Goal: Information Seeking & Learning: Learn about a topic

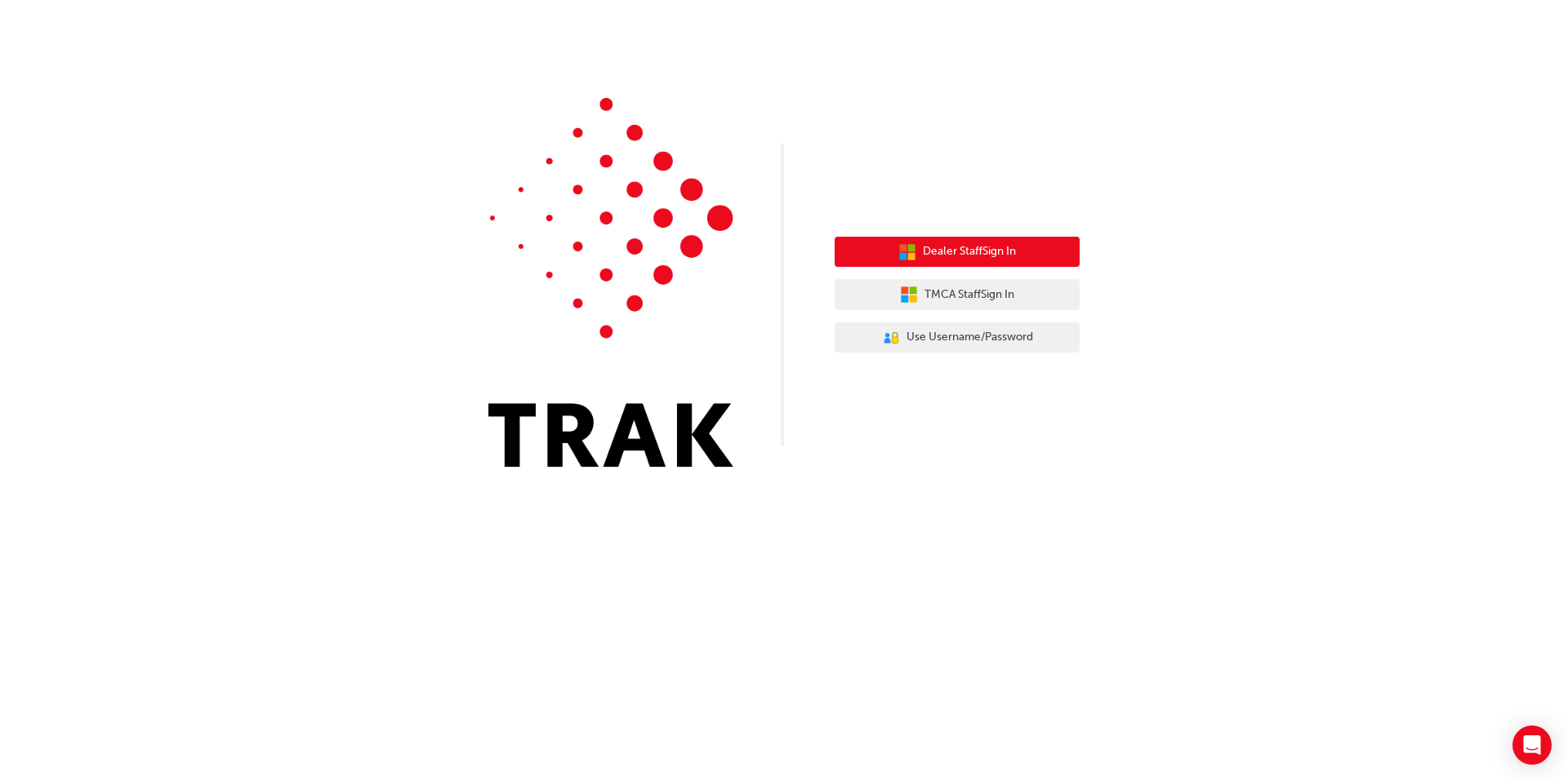
click at [970, 258] on span "Dealer Staff Sign In" at bounding box center [969, 251] width 93 height 19
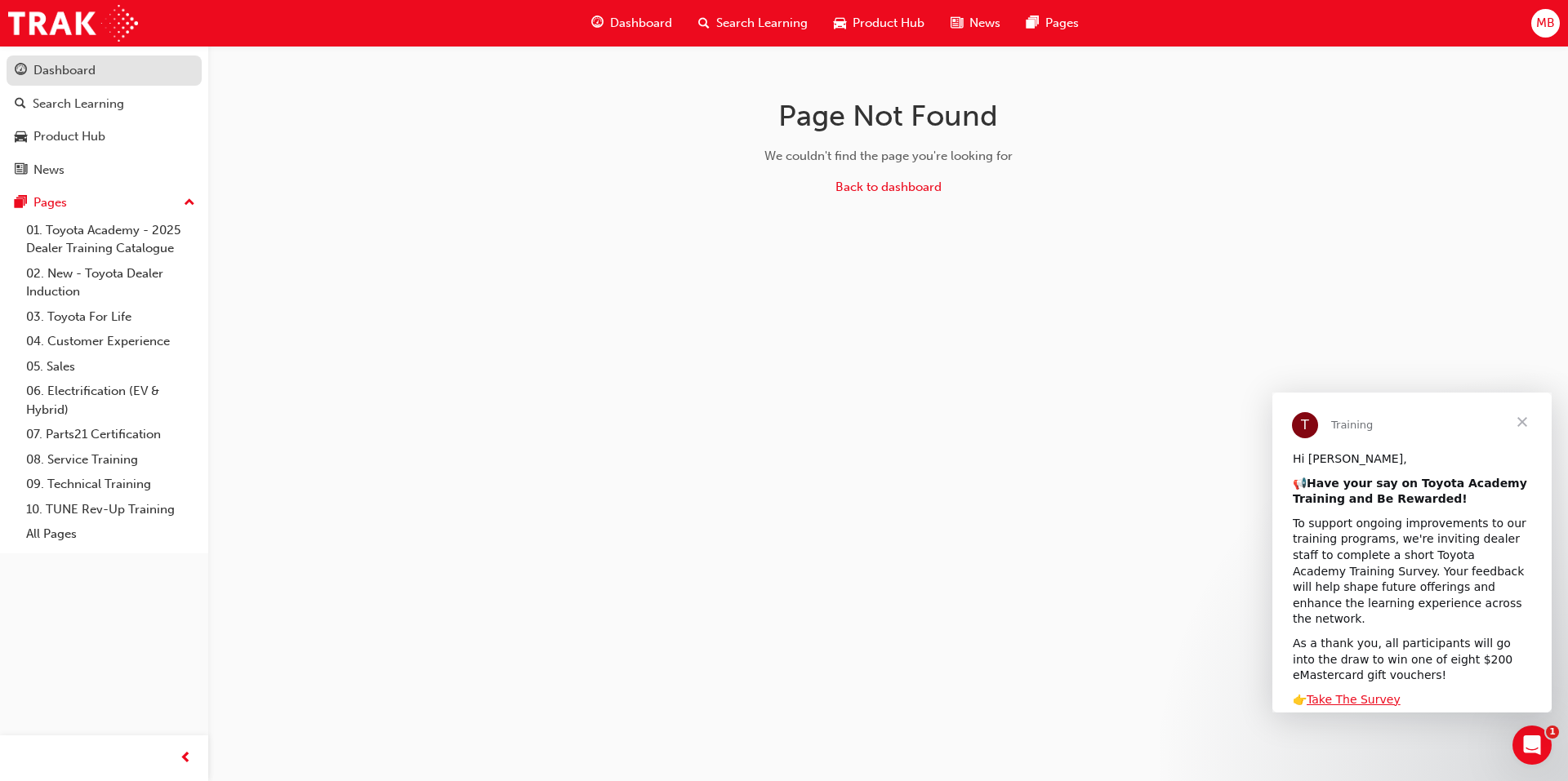
click at [84, 68] on div "Dashboard" at bounding box center [64, 71] width 62 height 19
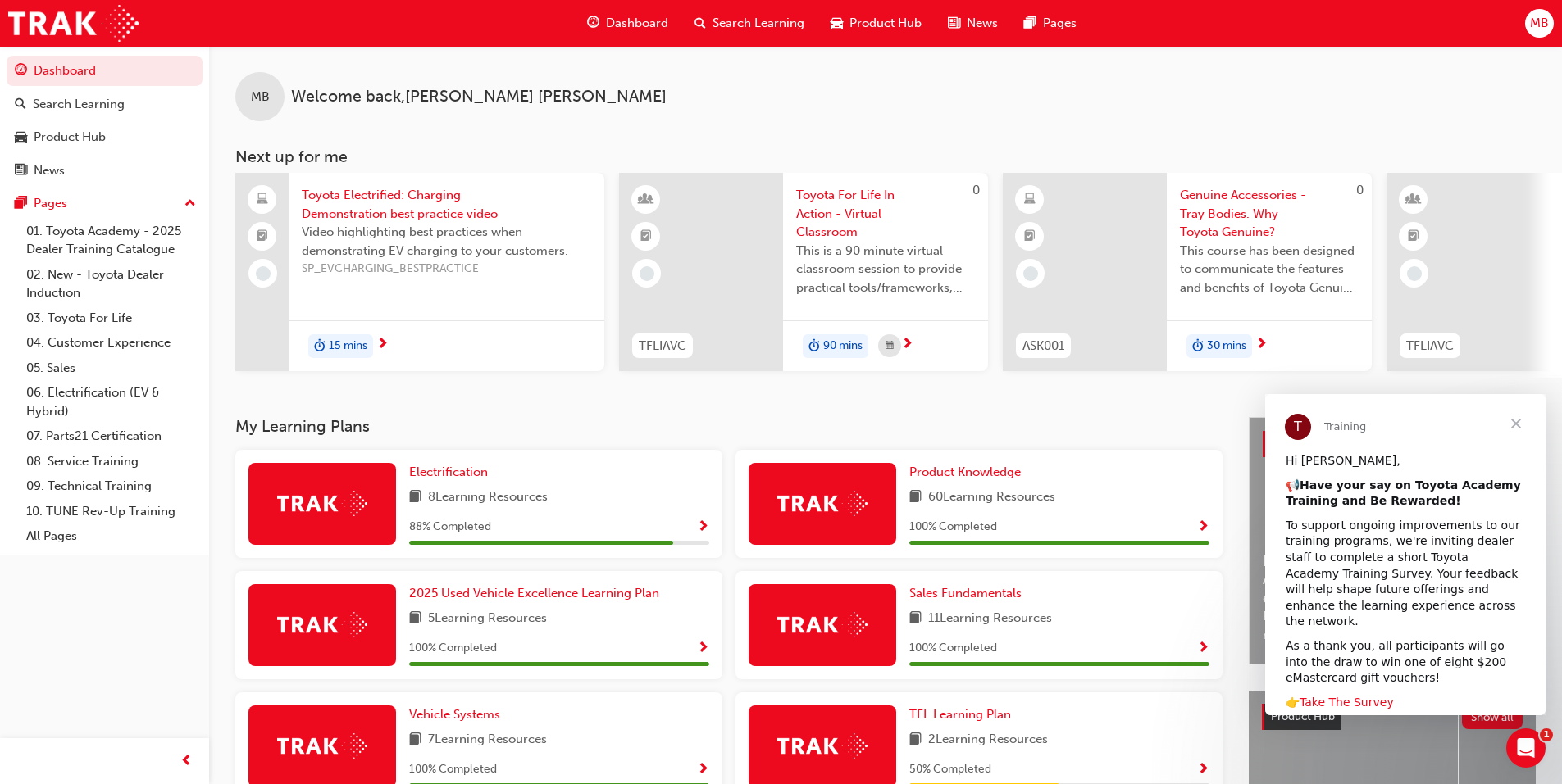
click at [1342, 696] on link "Take The Survey" at bounding box center [1347, 702] width 95 height 13
click at [461, 479] on span "Electrification" at bounding box center [448, 471] width 79 height 15
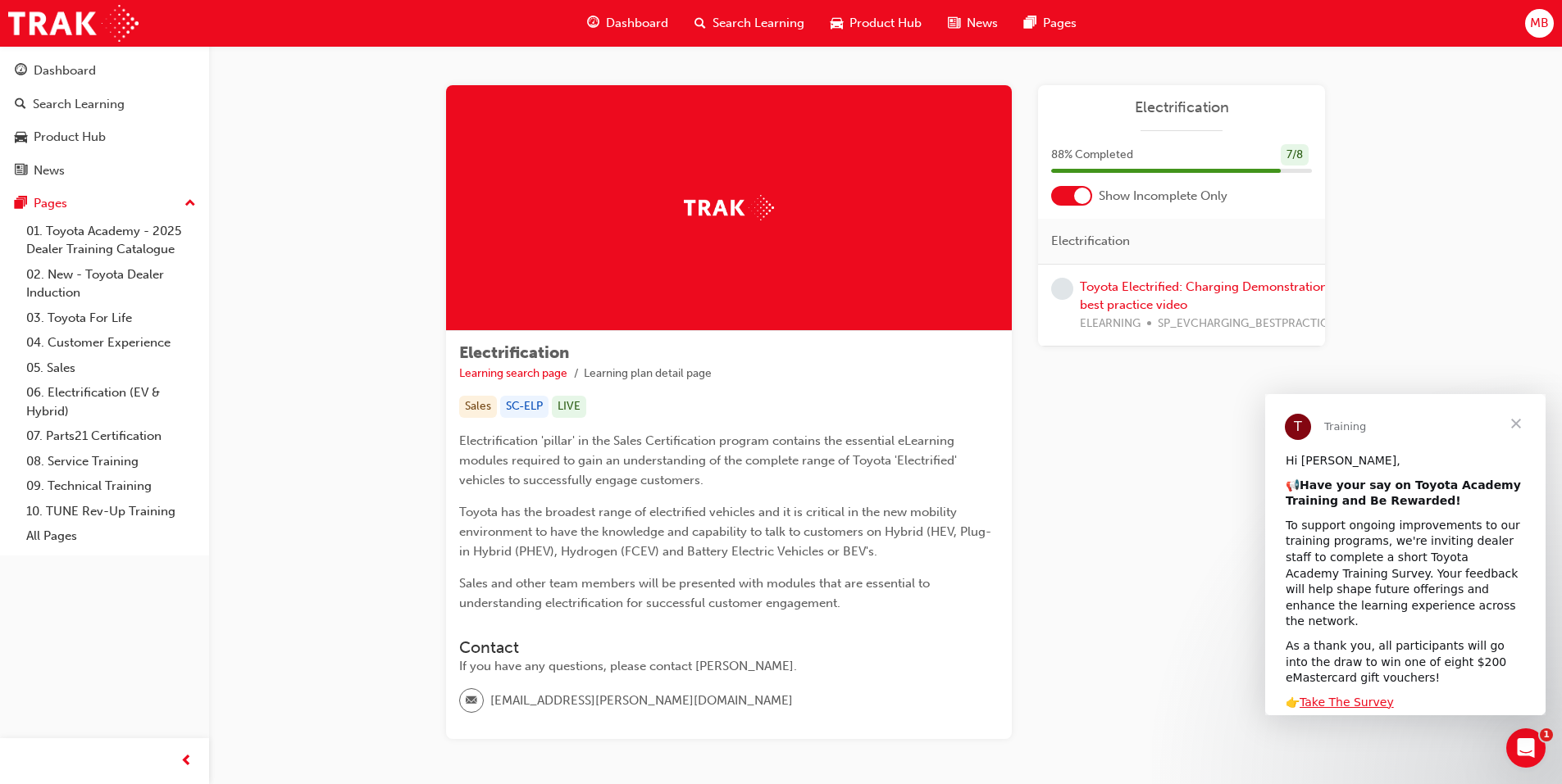
click at [1518, 422] on span "Close" at bounding box center [1516, 423] width 59 height 59
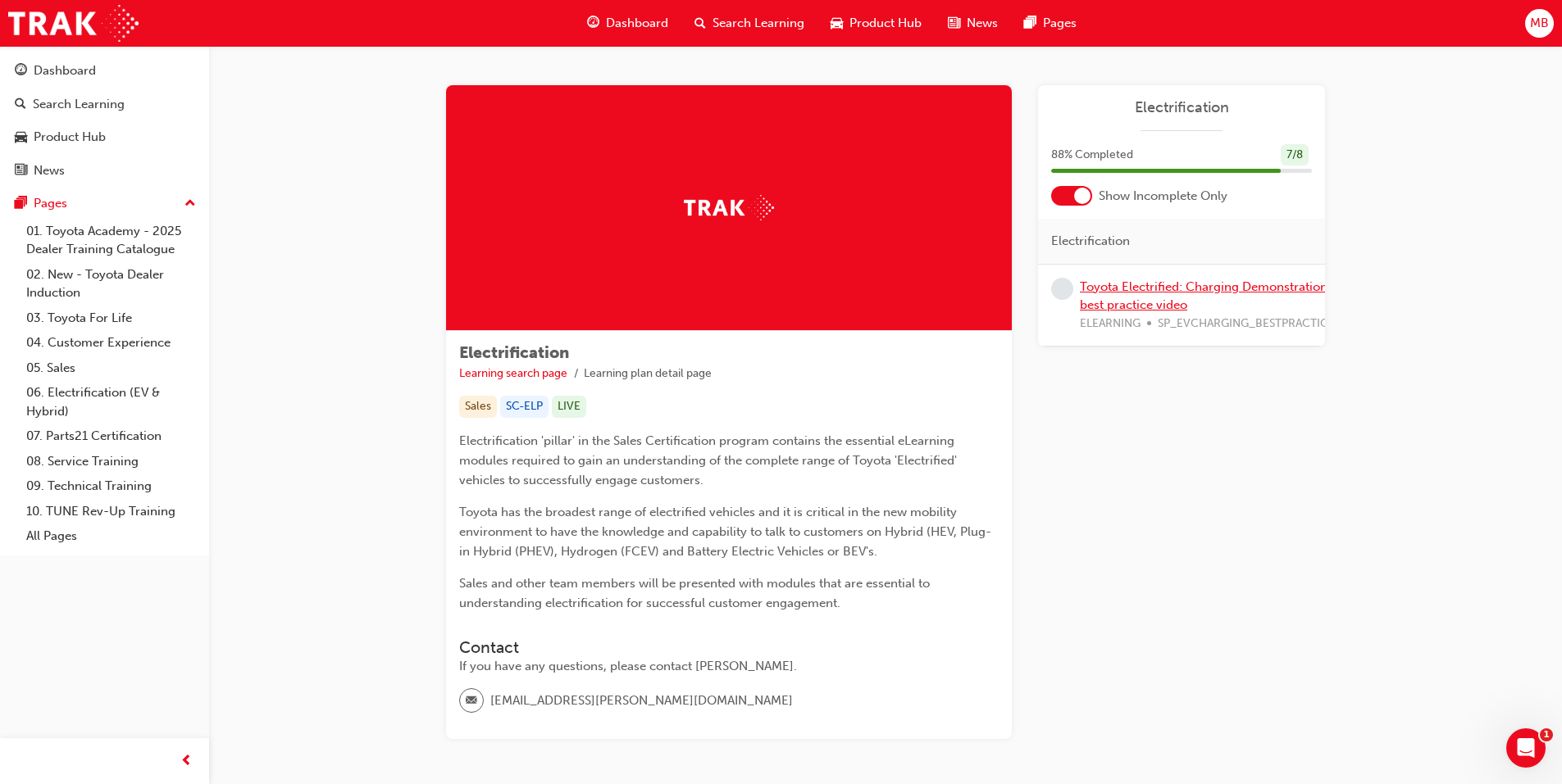
click at [1144, 283] on link "Toyota Electrified: Charging Demonstration best practice video" at bounding box center [1204, 295] width 247 height 33
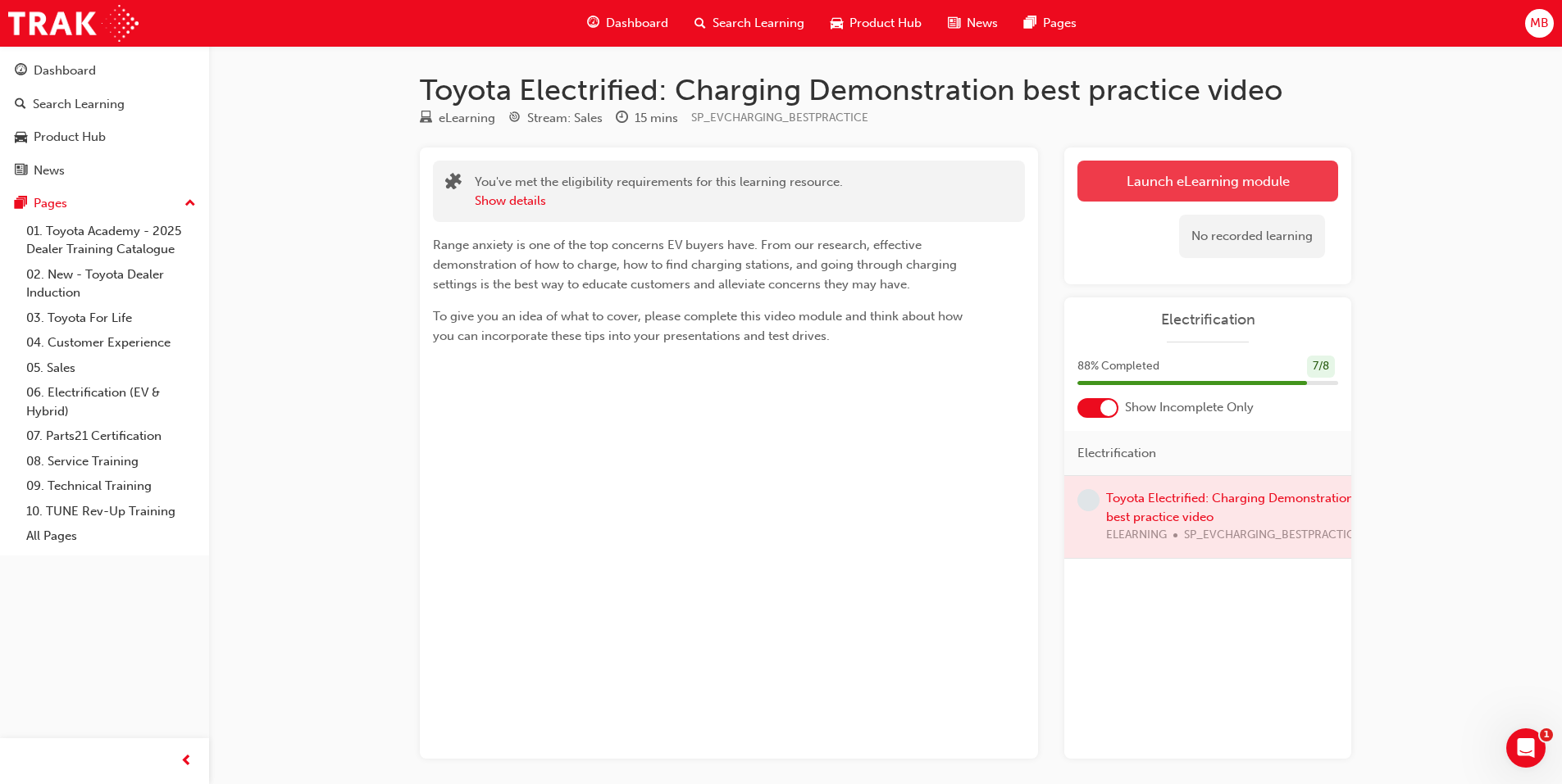
click at [1214, 192] on link "Launch eLearning module" at bounding box center [1208, 181] width 261 height 41
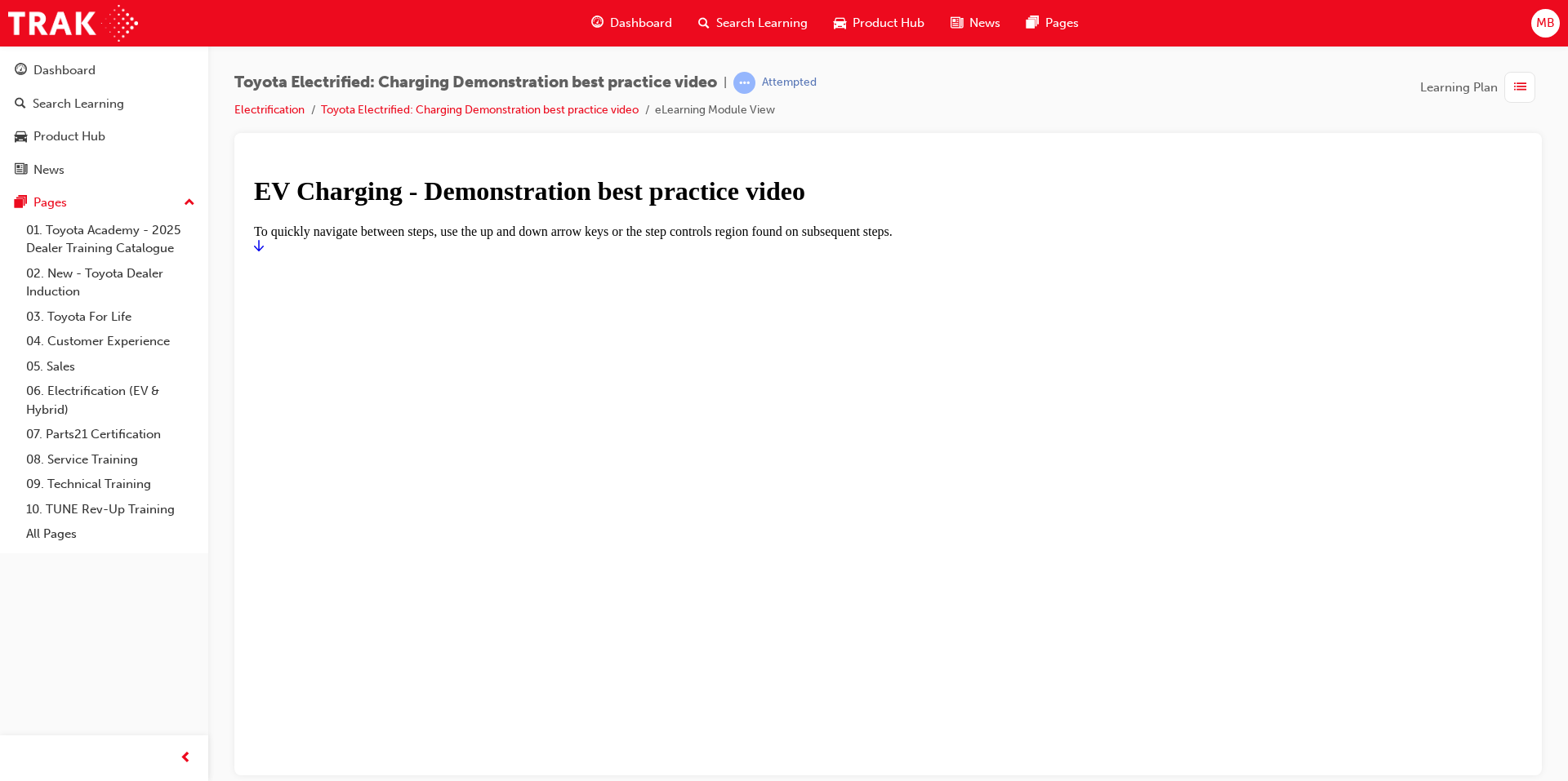
click at [264, 251] on icon "Start" at bounding box center [258, 245] width 9 height 11
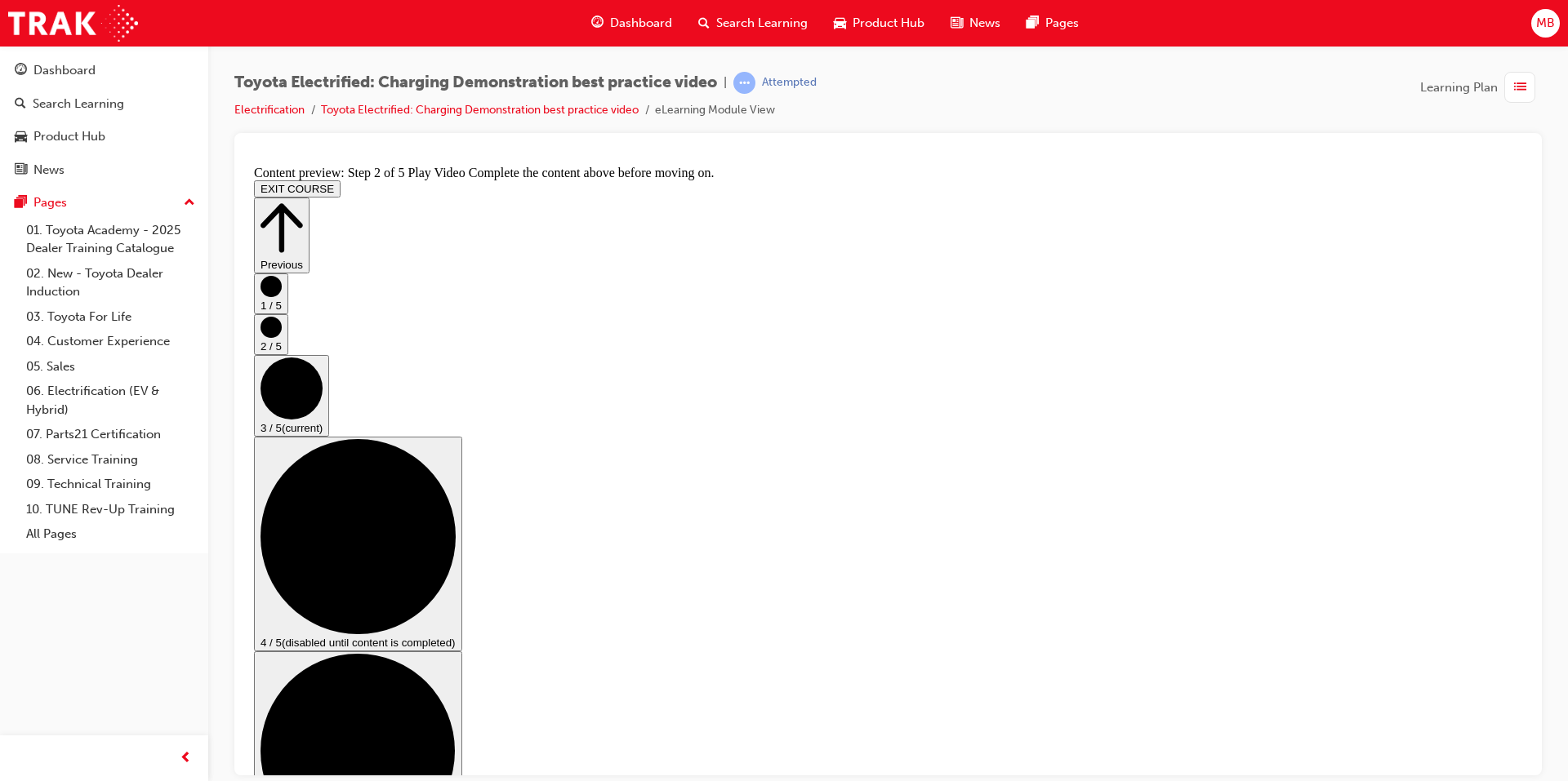
scroll to position [163, 0]
checkbox input "true"
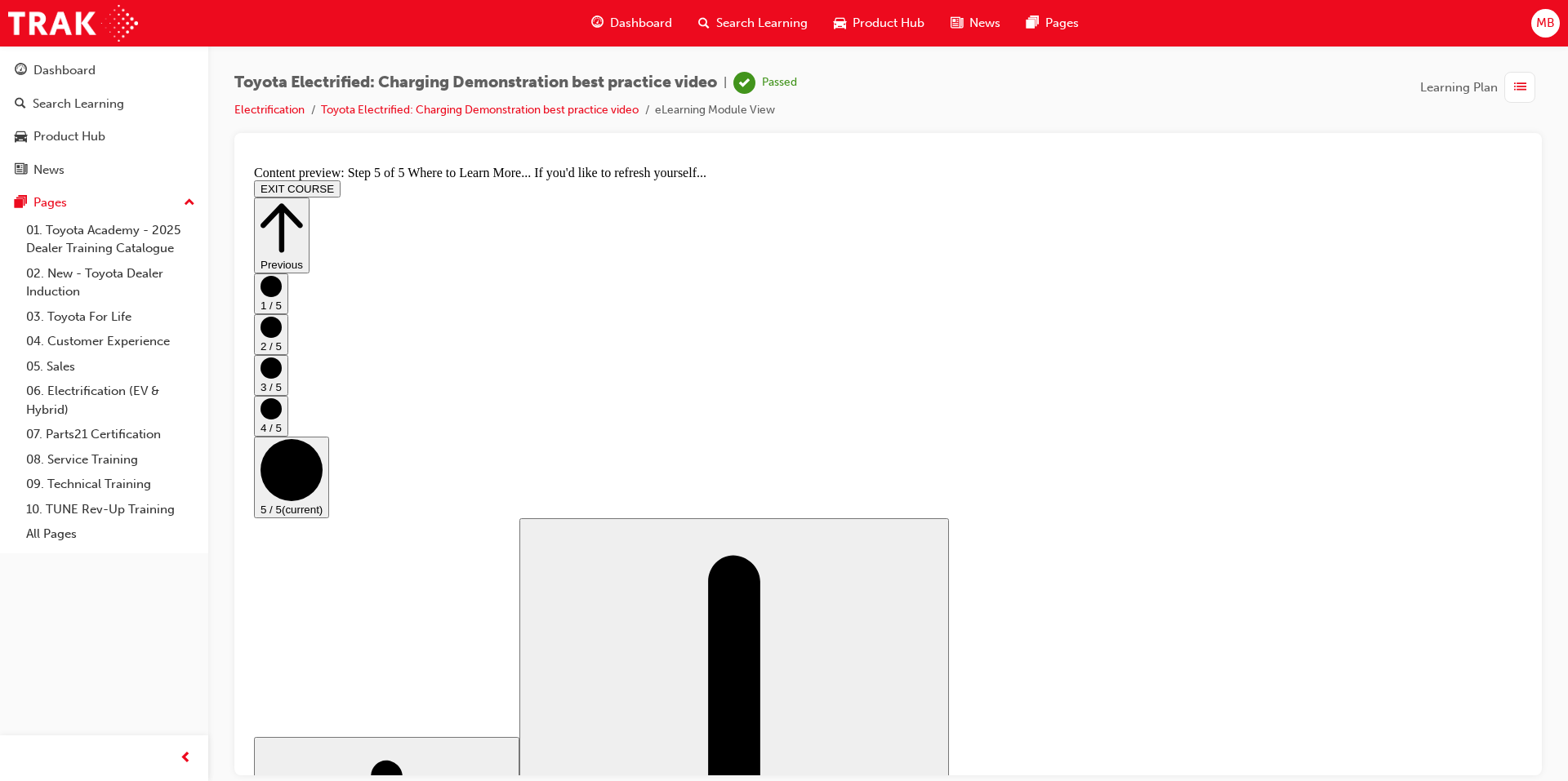
click at [341, 180] on button "EXIT COURSE" at bounding box center [297, 188] width 86 height 17
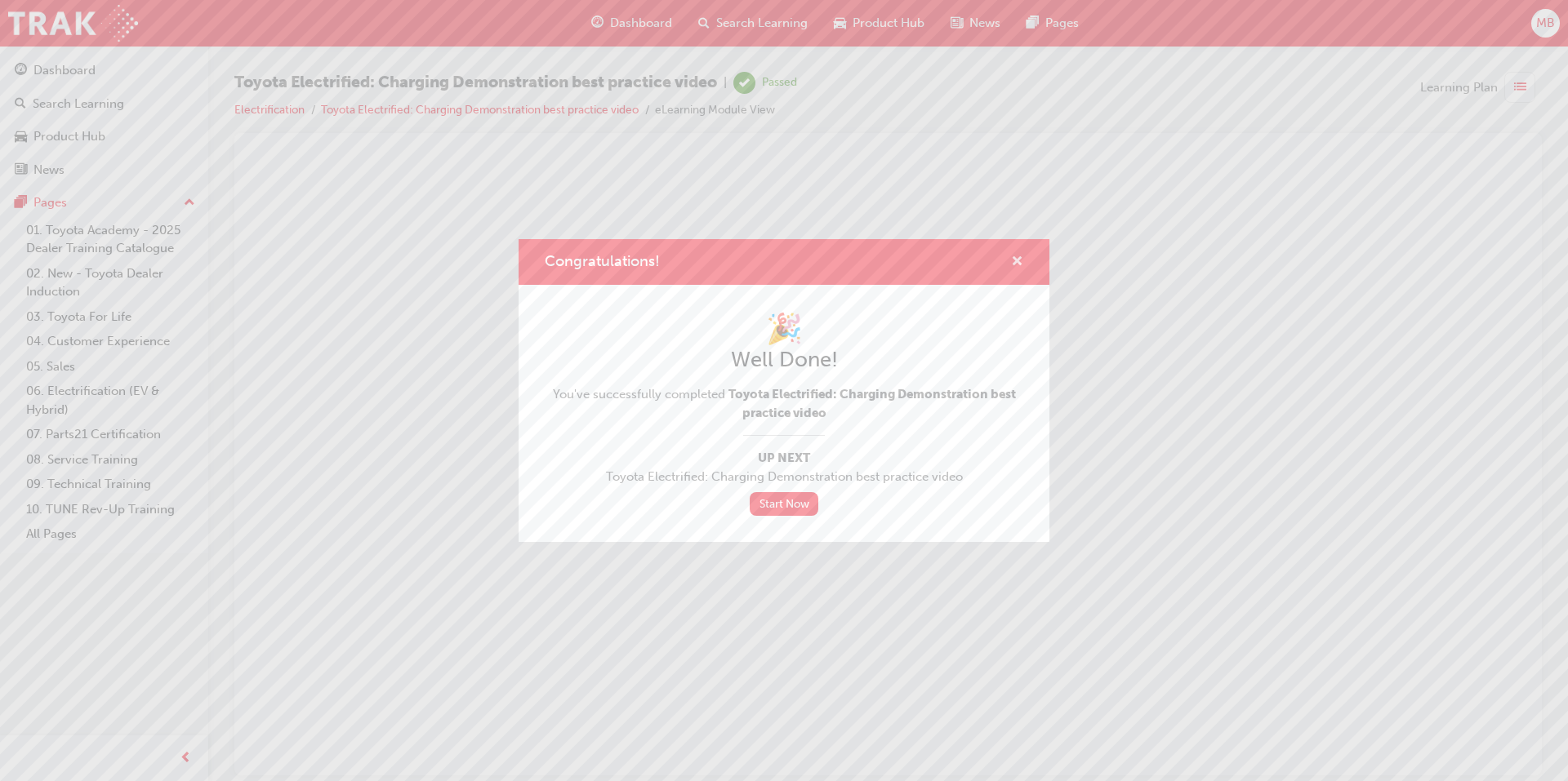
click at [1020, 260] on span "cross-icon" at bounding box center [1018, 263] width 12 height 15
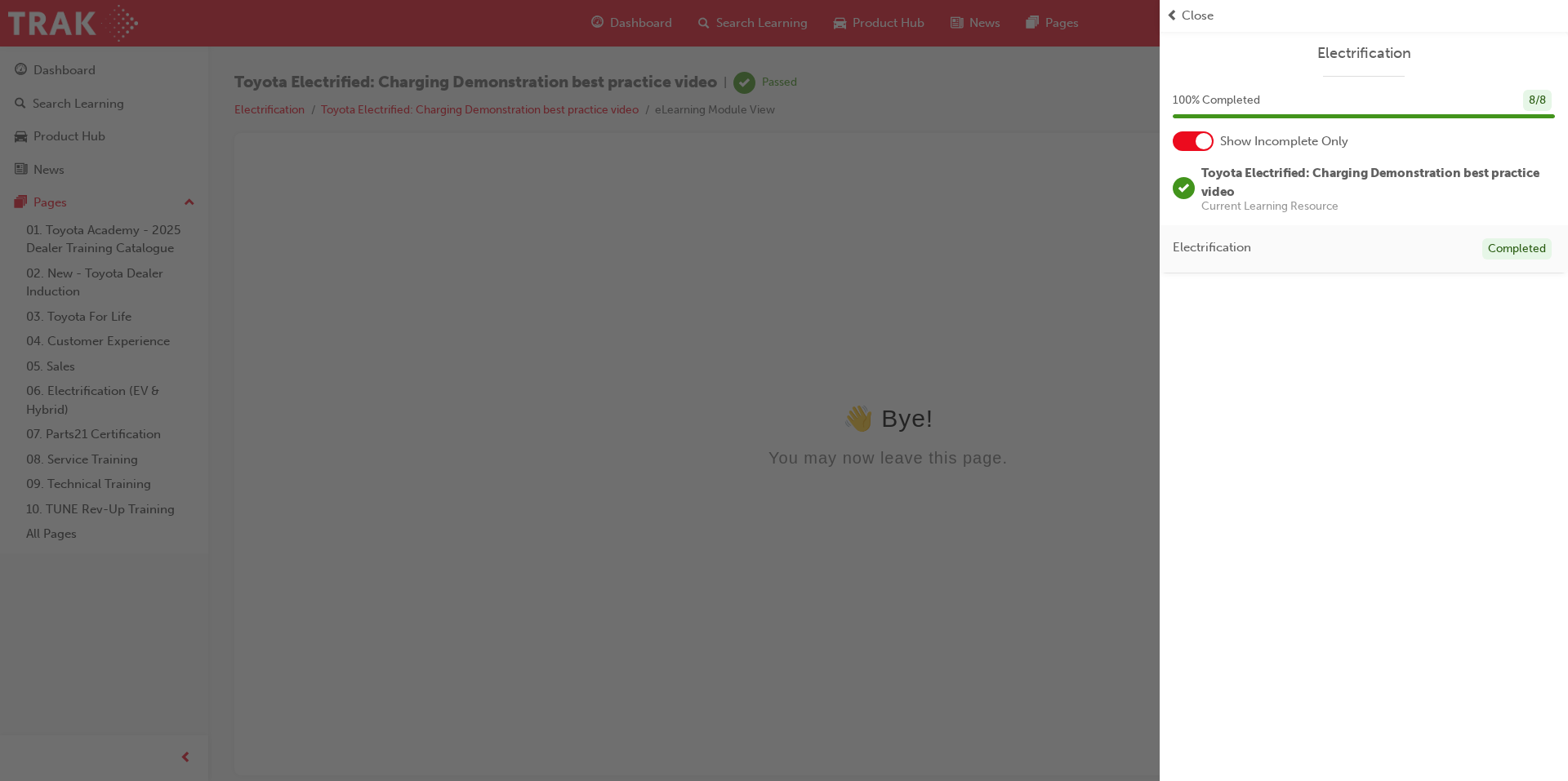
click at [1194, 9] on span "Close" at bounding box center [1197, 16] width 32 height 19
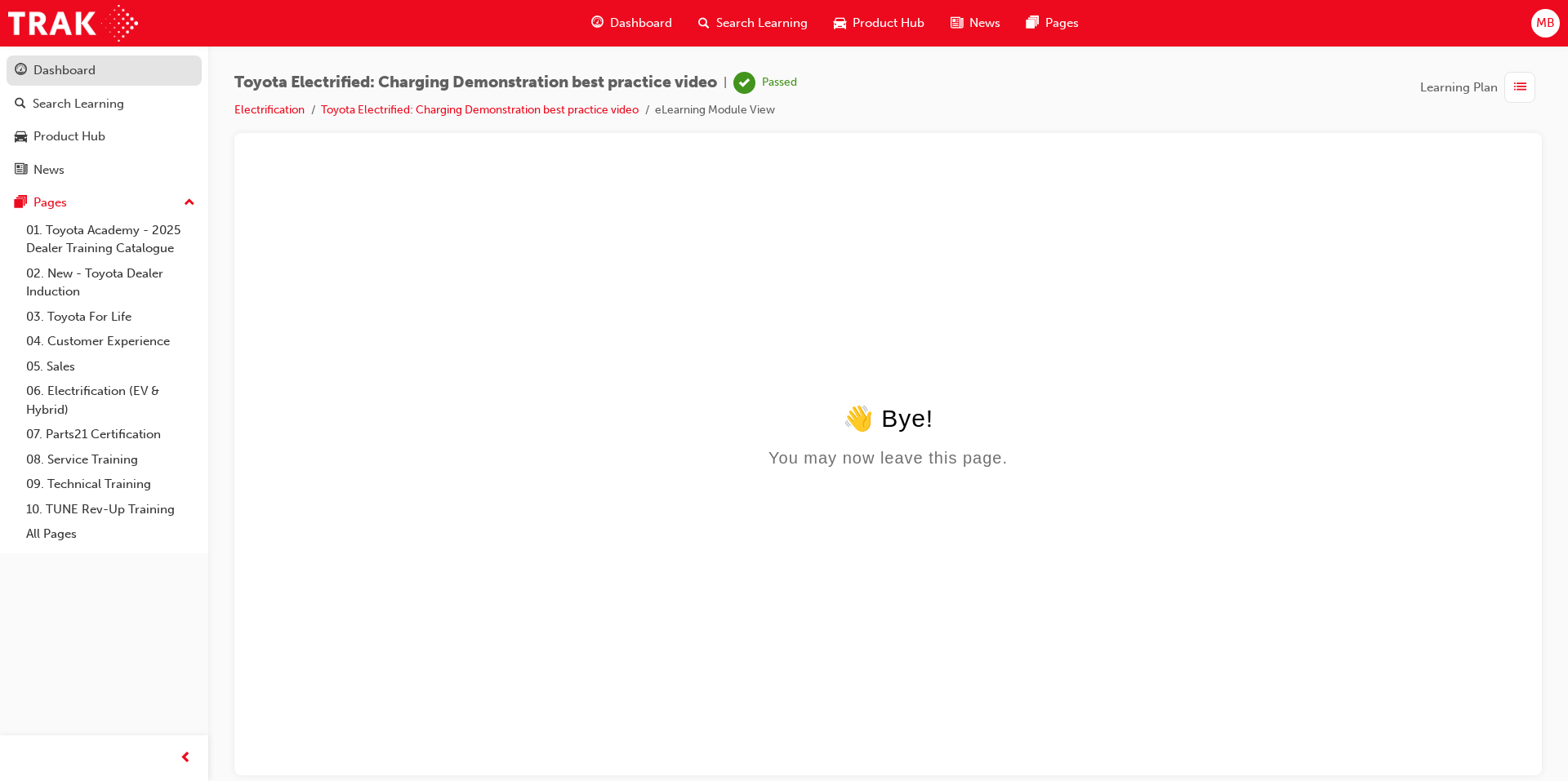
click at [68, 72] on div "Dashboard" at bounding box center [64, 71] width 62 height 19
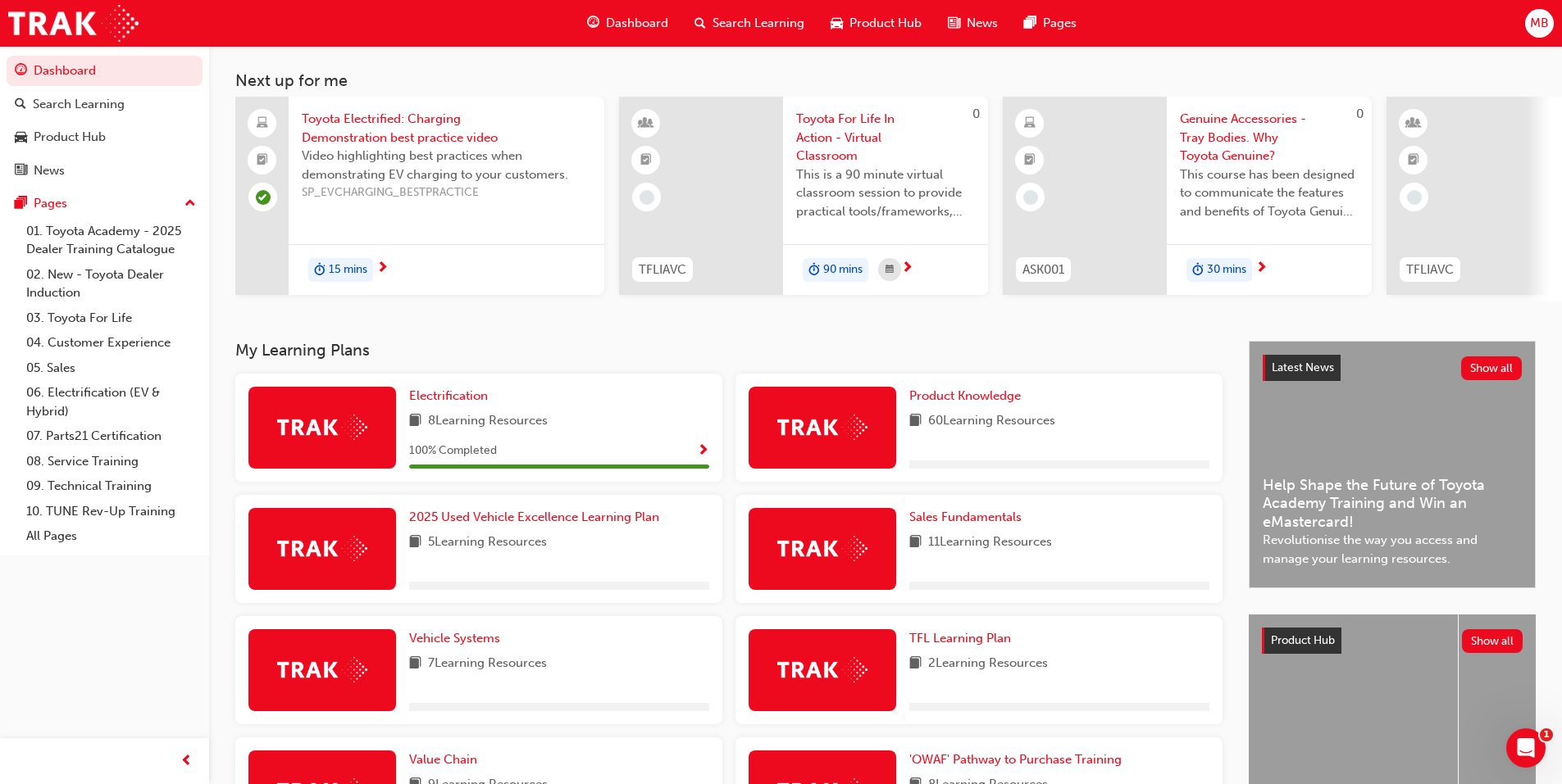
scroll to position [346, 0]
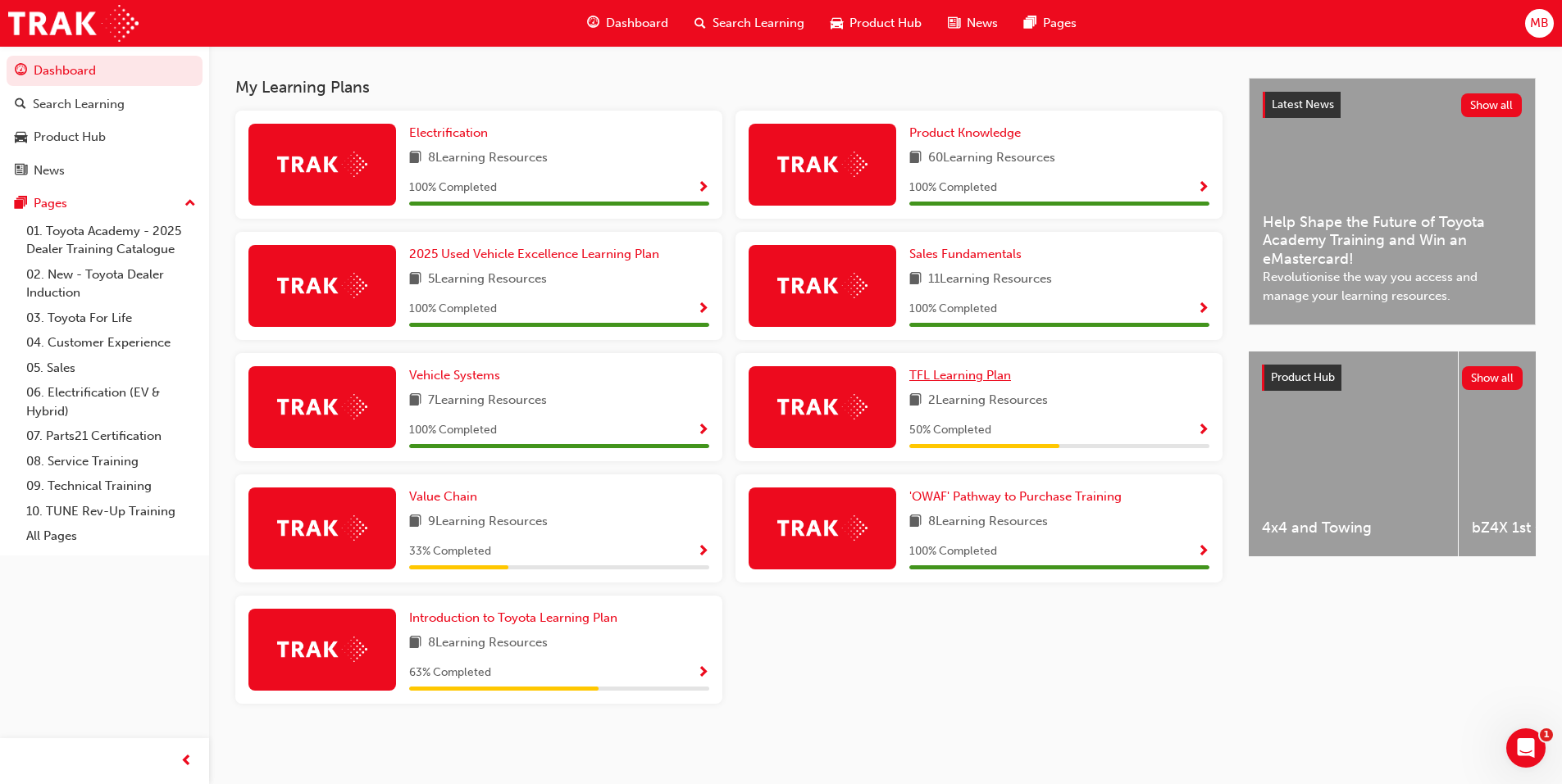
click at [980, 374] on span "TFL Learning Plan" at bounding box center [960, 375] width 101 height 15
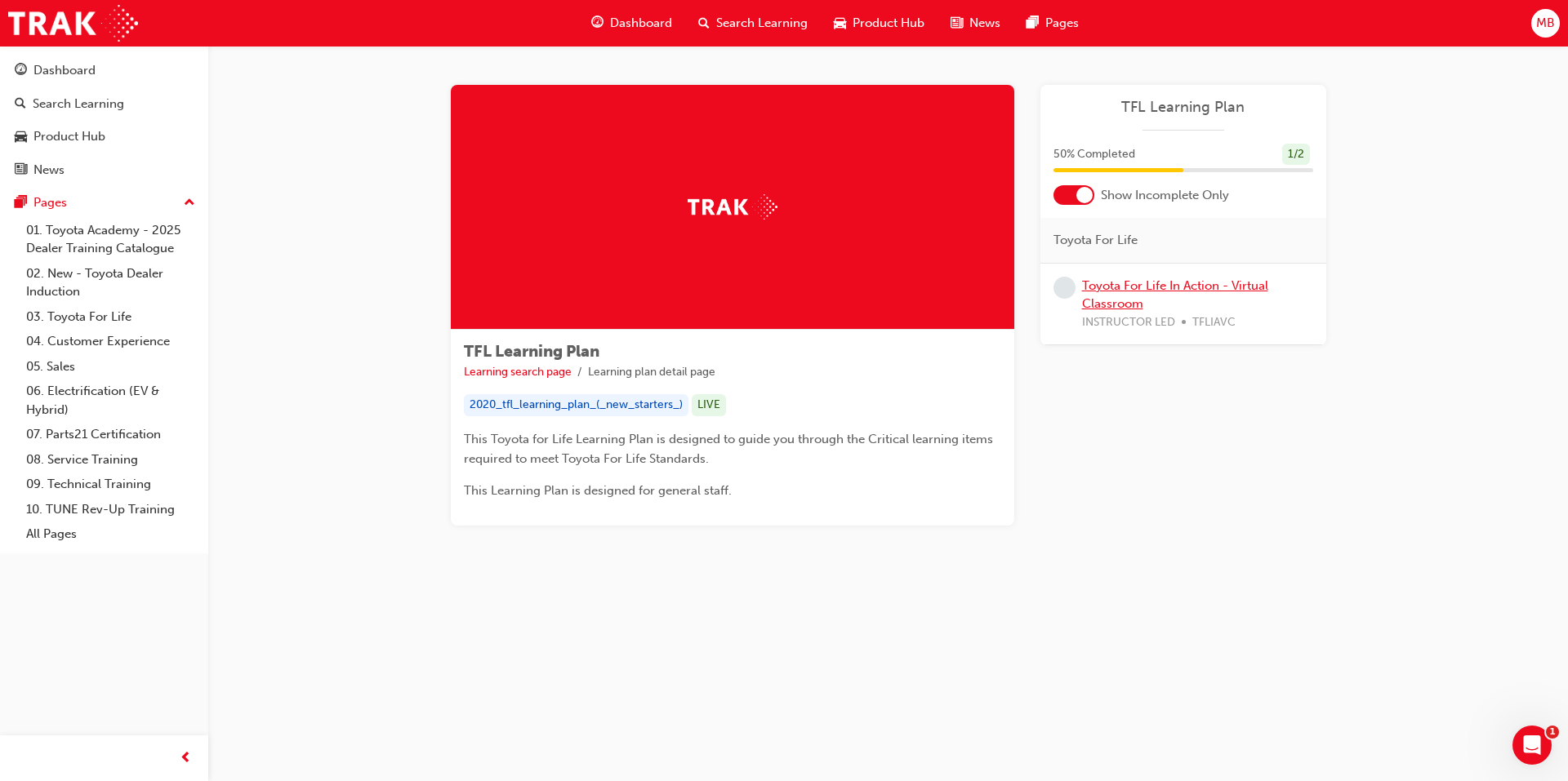
click at [1124, 285] on link "Toyota For Life In Action - Virtual Classroom" at bounding box center [1176, 294] width 187 height 33
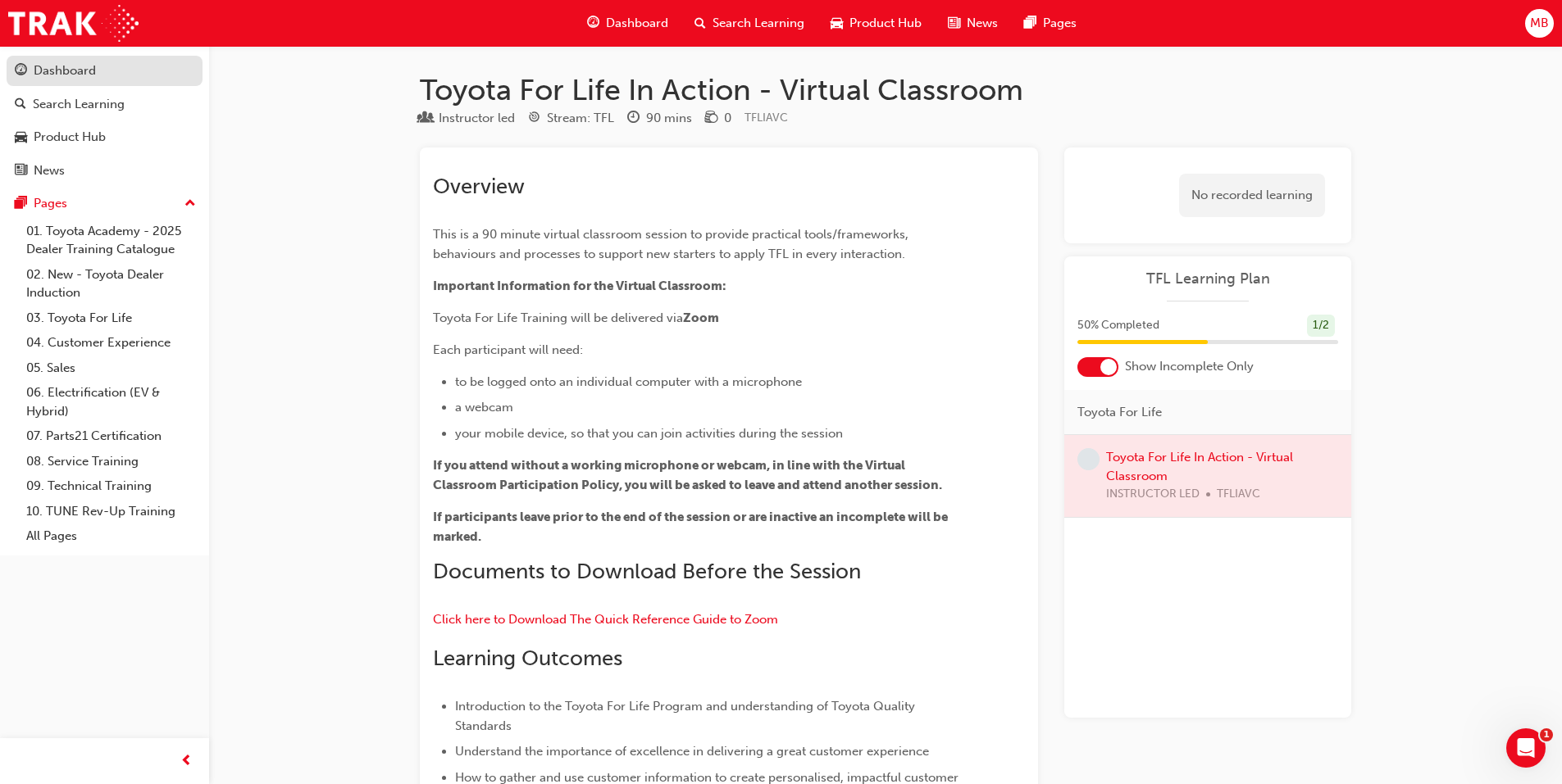
click at [79, 76] on div "Dashboard" at bounding box center [64, 71] width 63 height 19
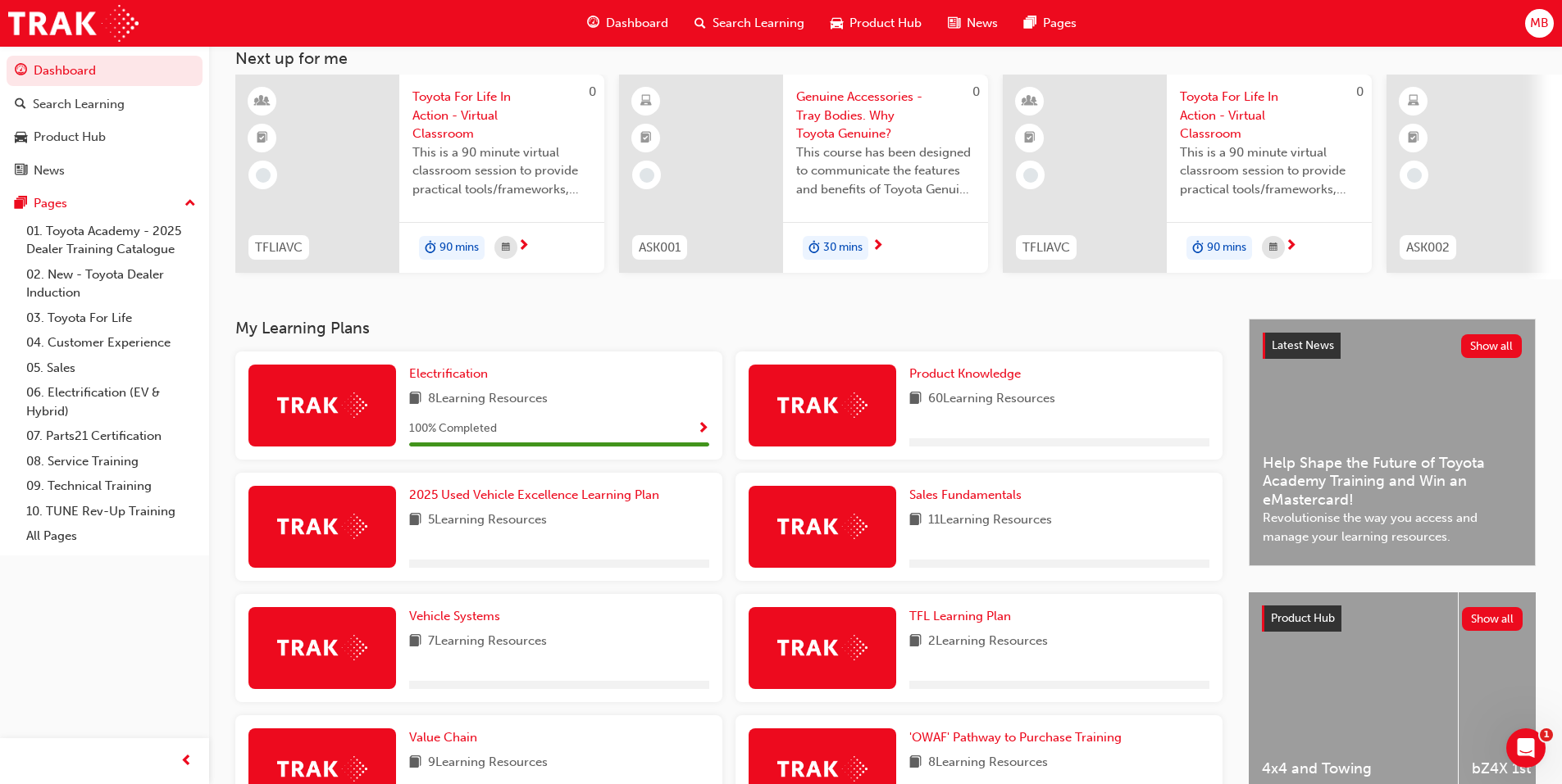
scroll to position [346, 0]
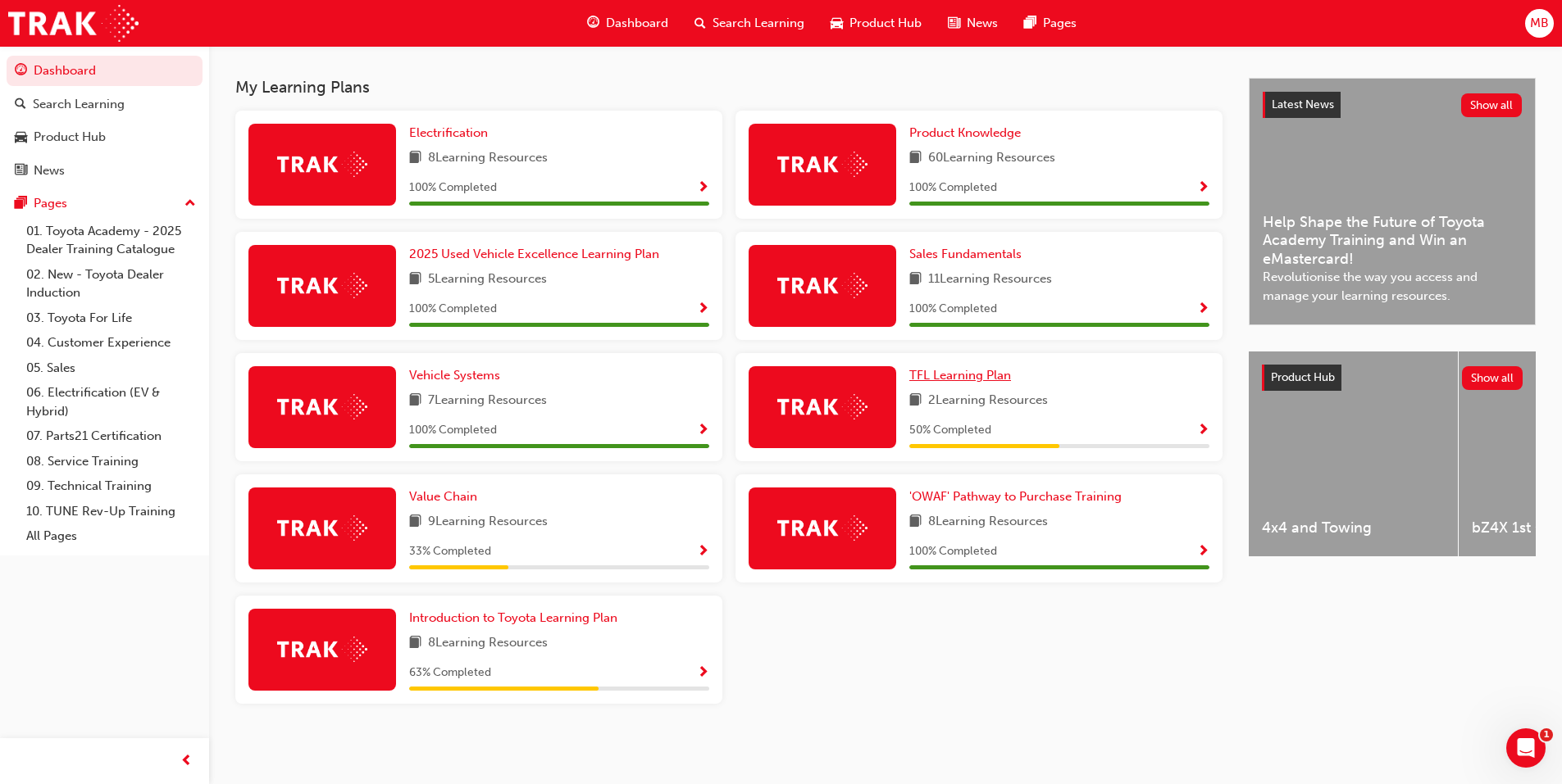
click at [985, 375] on span "TFL Learning Plan" at bounding box center [960, 375] width 101 height 15
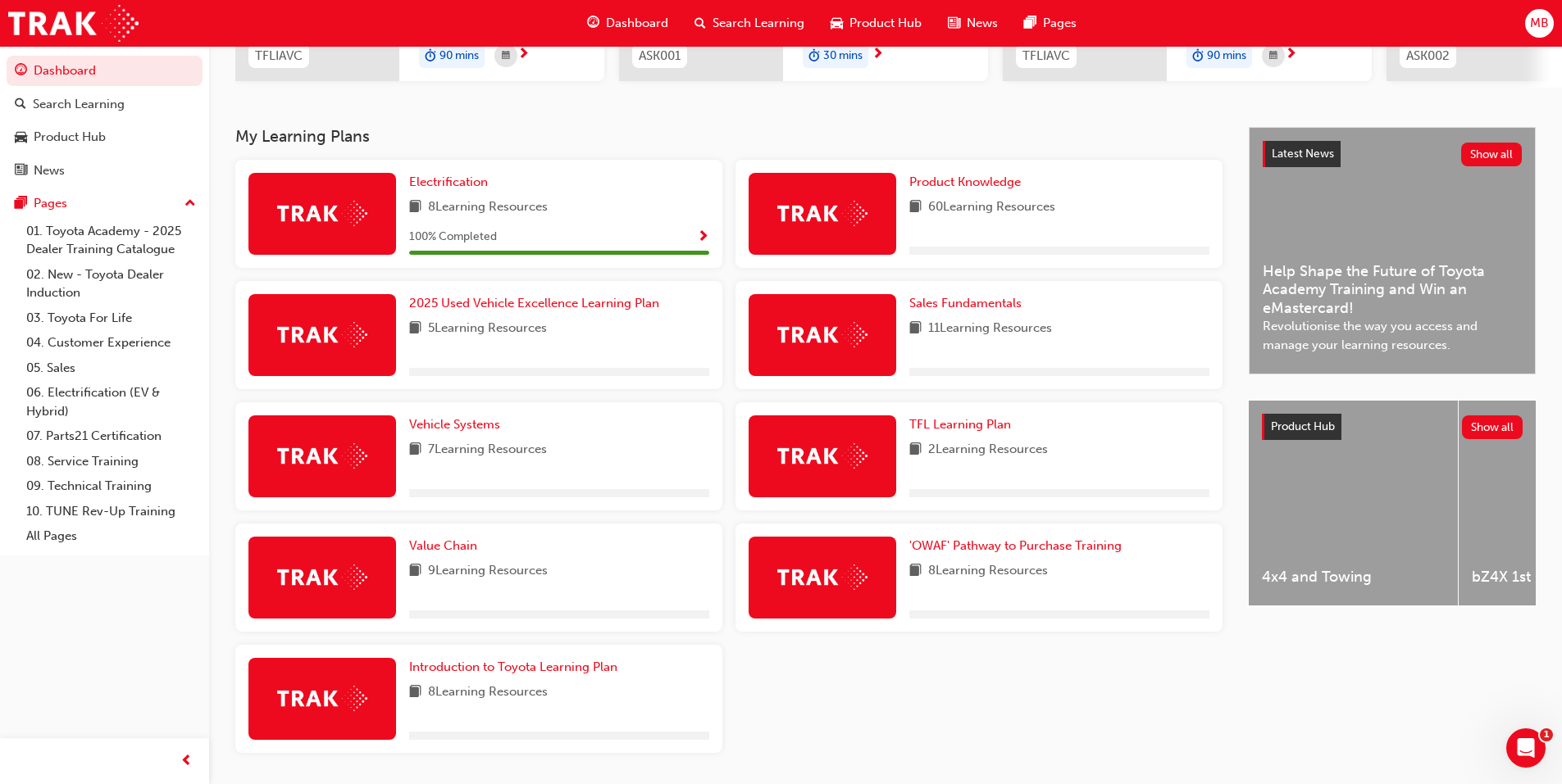
scroll to position [346, 0]
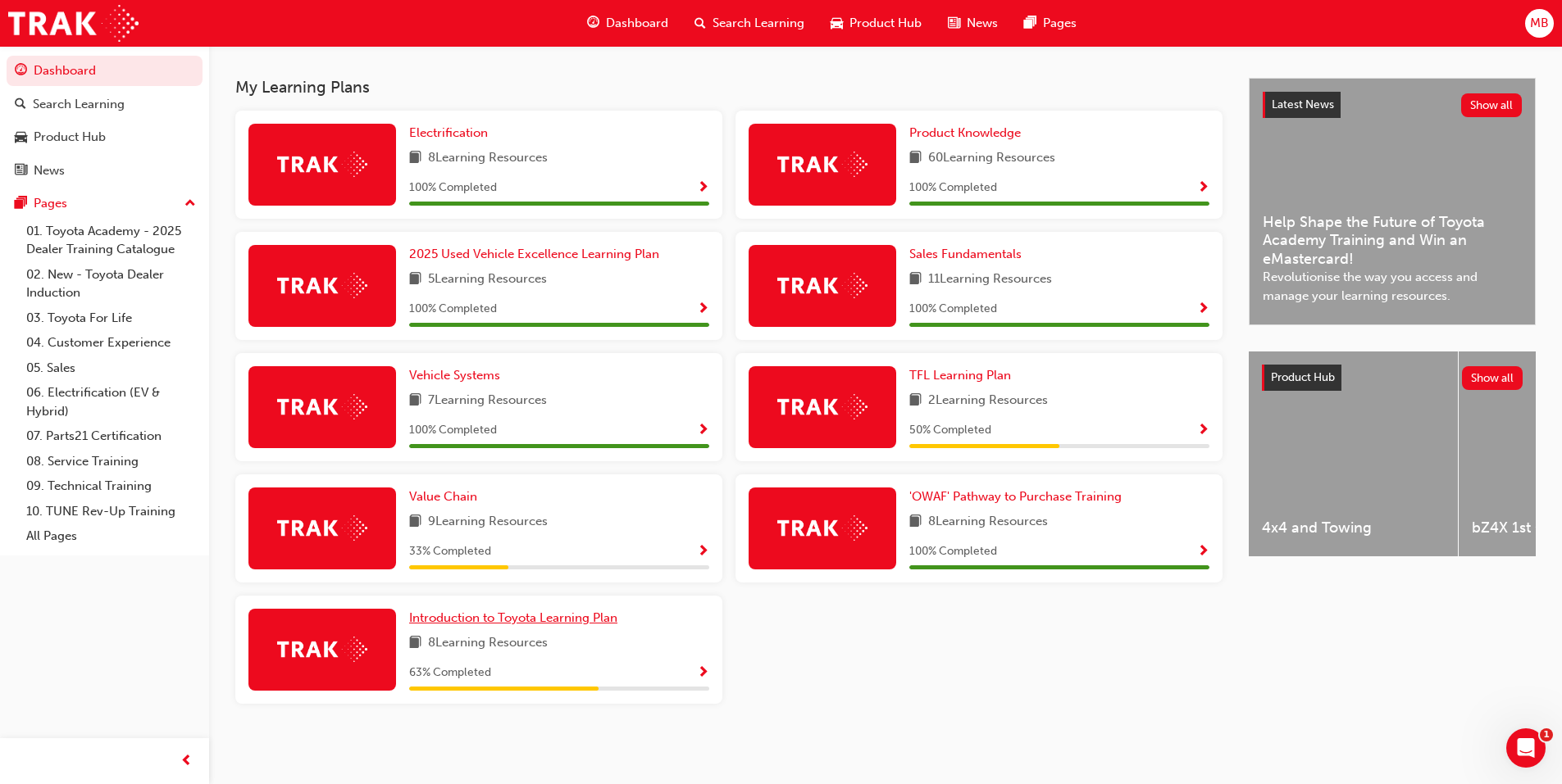
click at [554, 616] on span "Introduction to Toyota Learning Plan" at bounding box center [513, 617] width 208 height 15
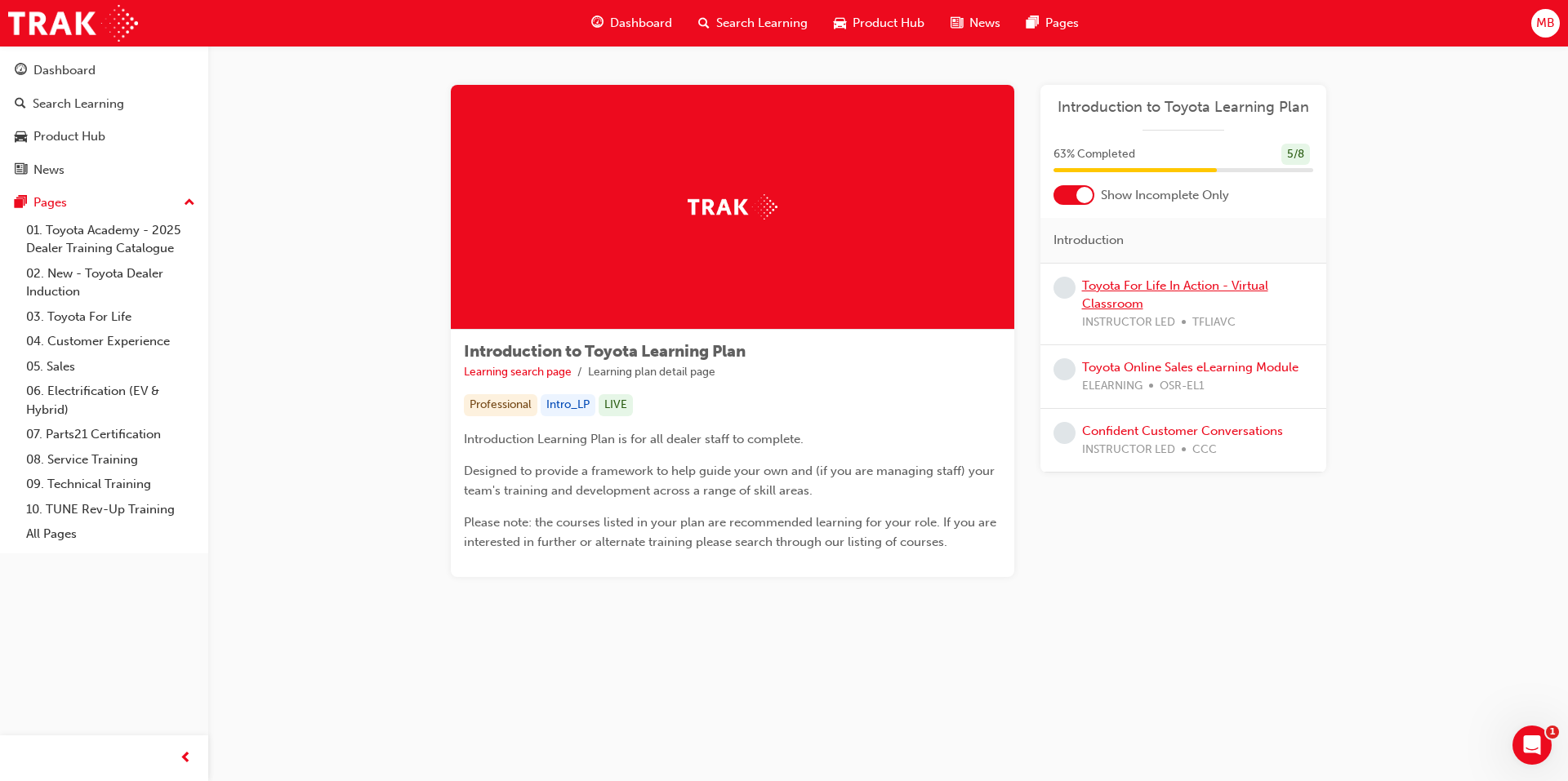
click at [1131, 292] on link "Toyota For Life In Action - Virtual Classroom" at bounding box center [1176, 294] width 187 height 33
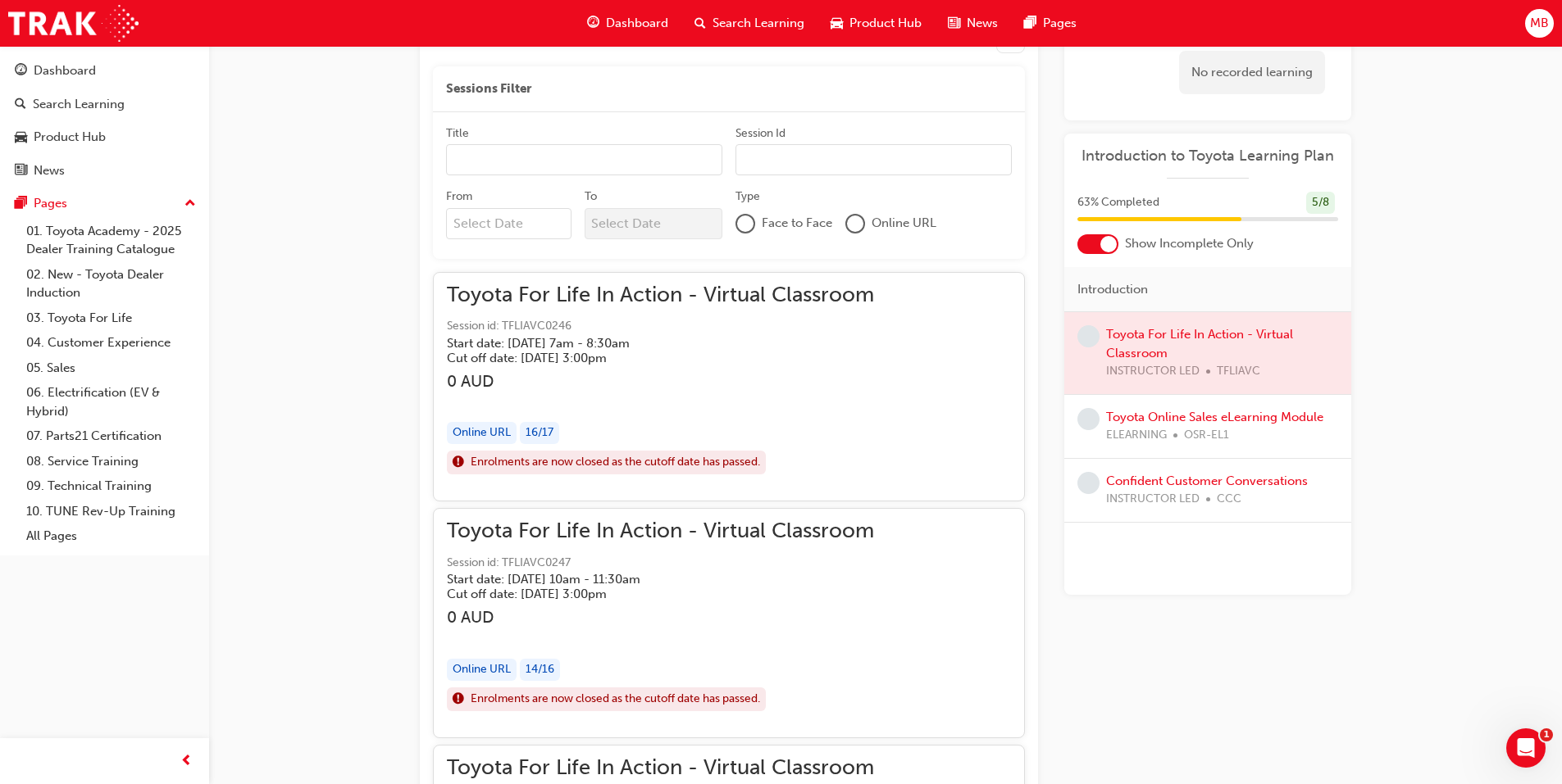
scroll to position [643, 0]
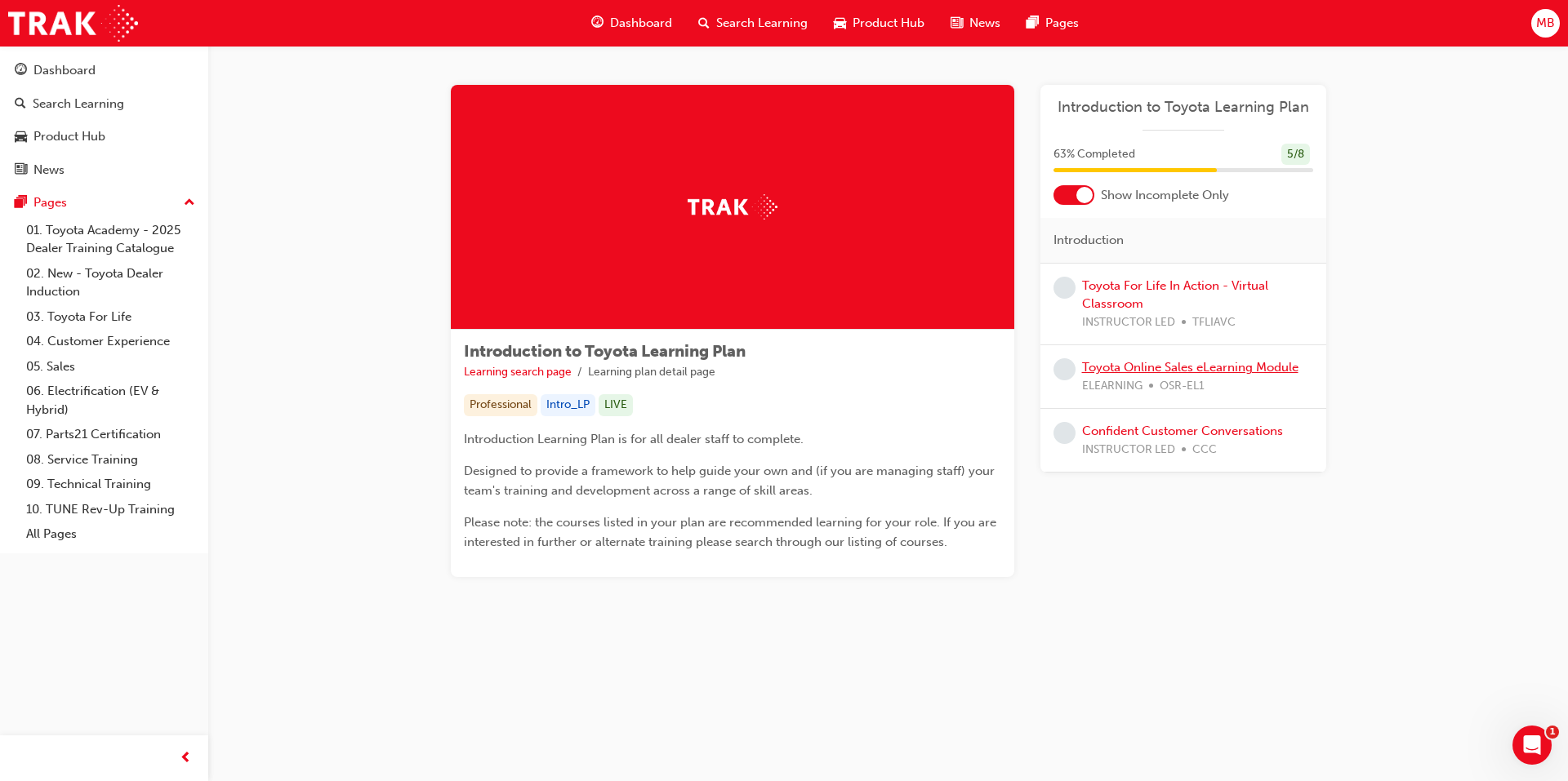
click at [1135, 370] on link "Toyota Online Sales eLearning Module" at bounding box center [1191, 367] width 217 height 15
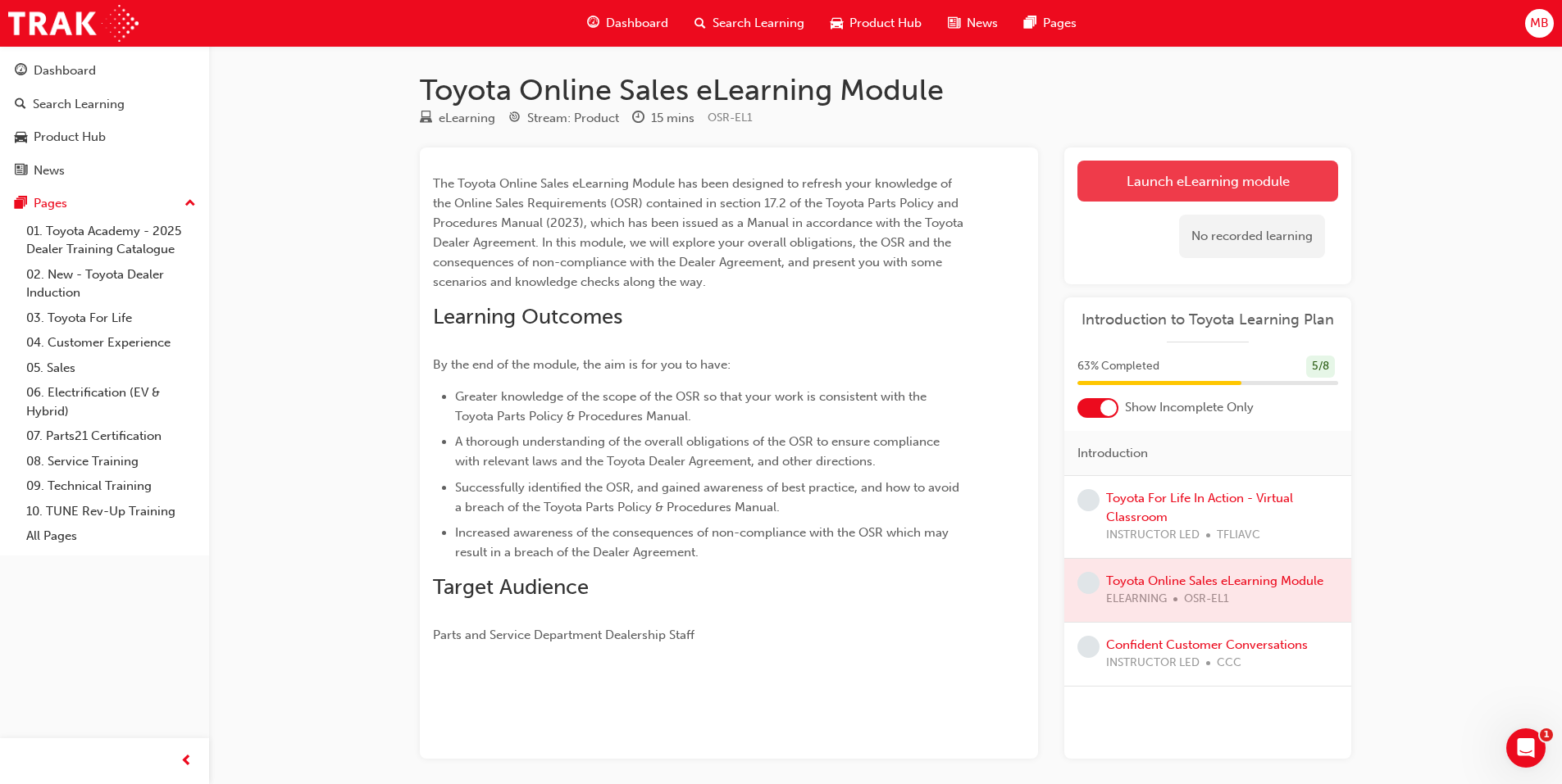
click at [1250, 179] on link "Launch eLearning module" at bounding box center [1208, 181] width 261 height 41
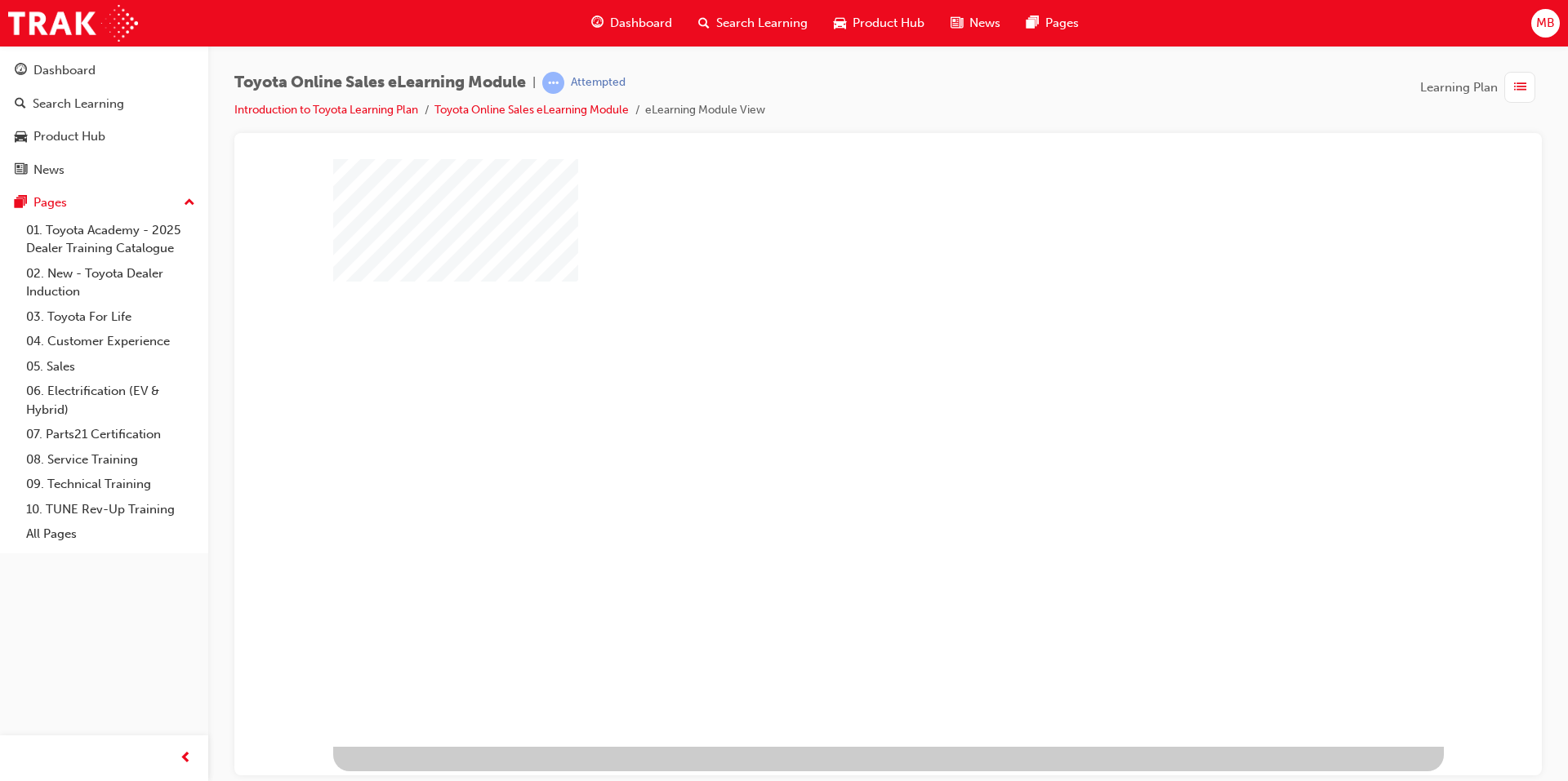
click at [841, 405] on div "play" at bounding box center [841, 405] width 0 height 0
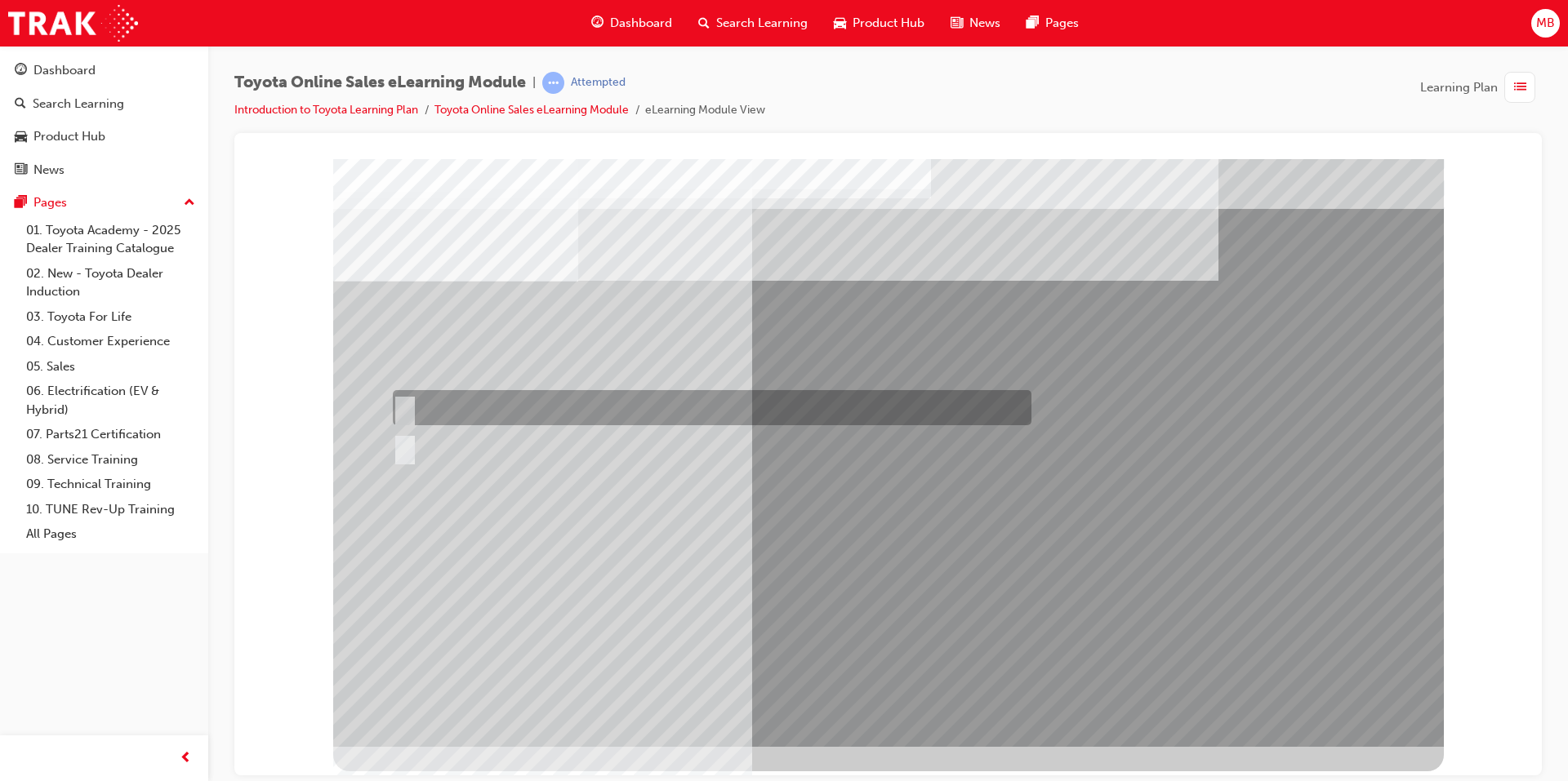
click at [400, 400] on input "True" at bounding box center [401, 408] width 18 height 18
radio input "true"
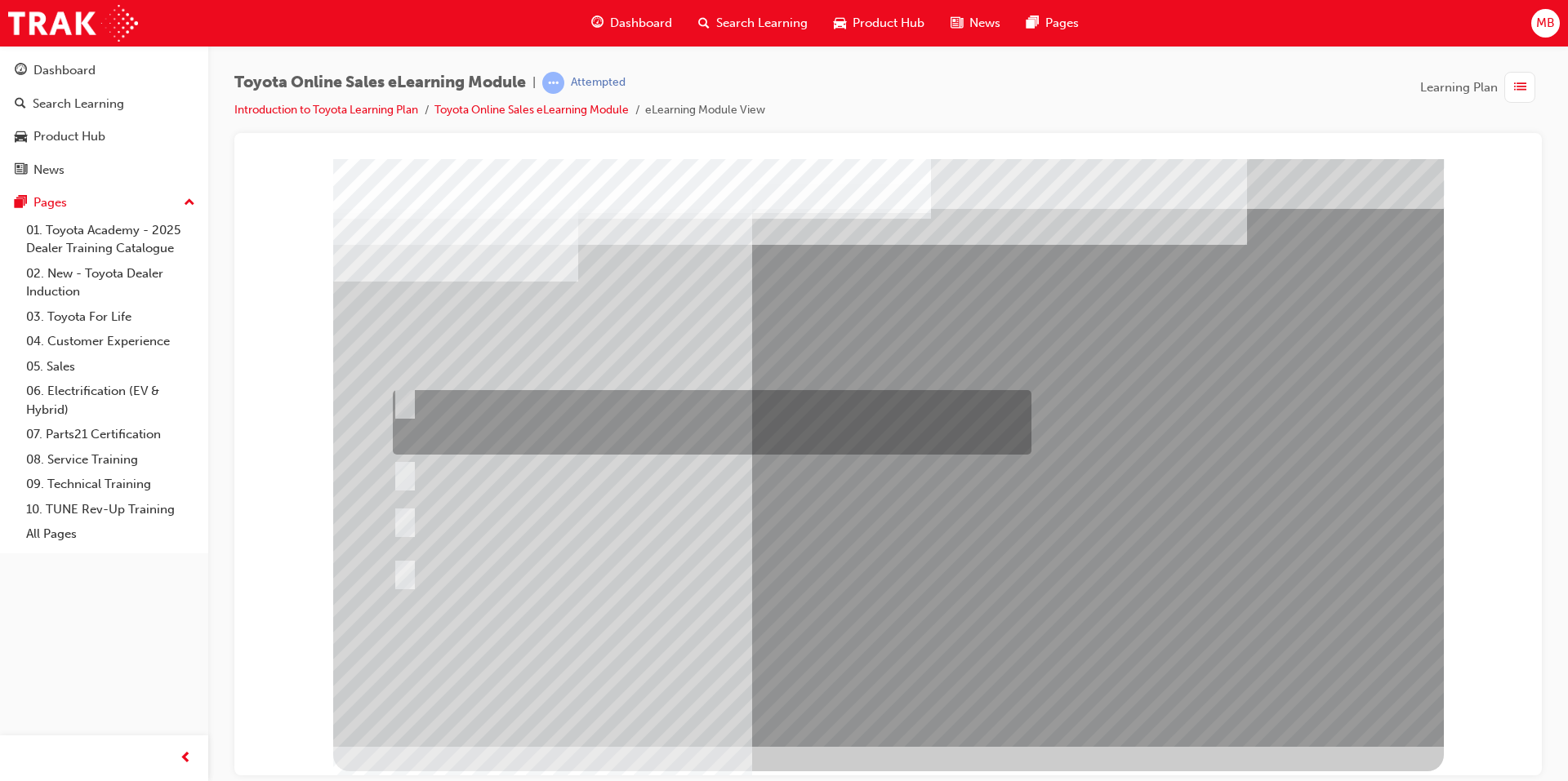
click at [416, 400] on div at bounding box center [708, 422] width 638 height 64
radio input "true"
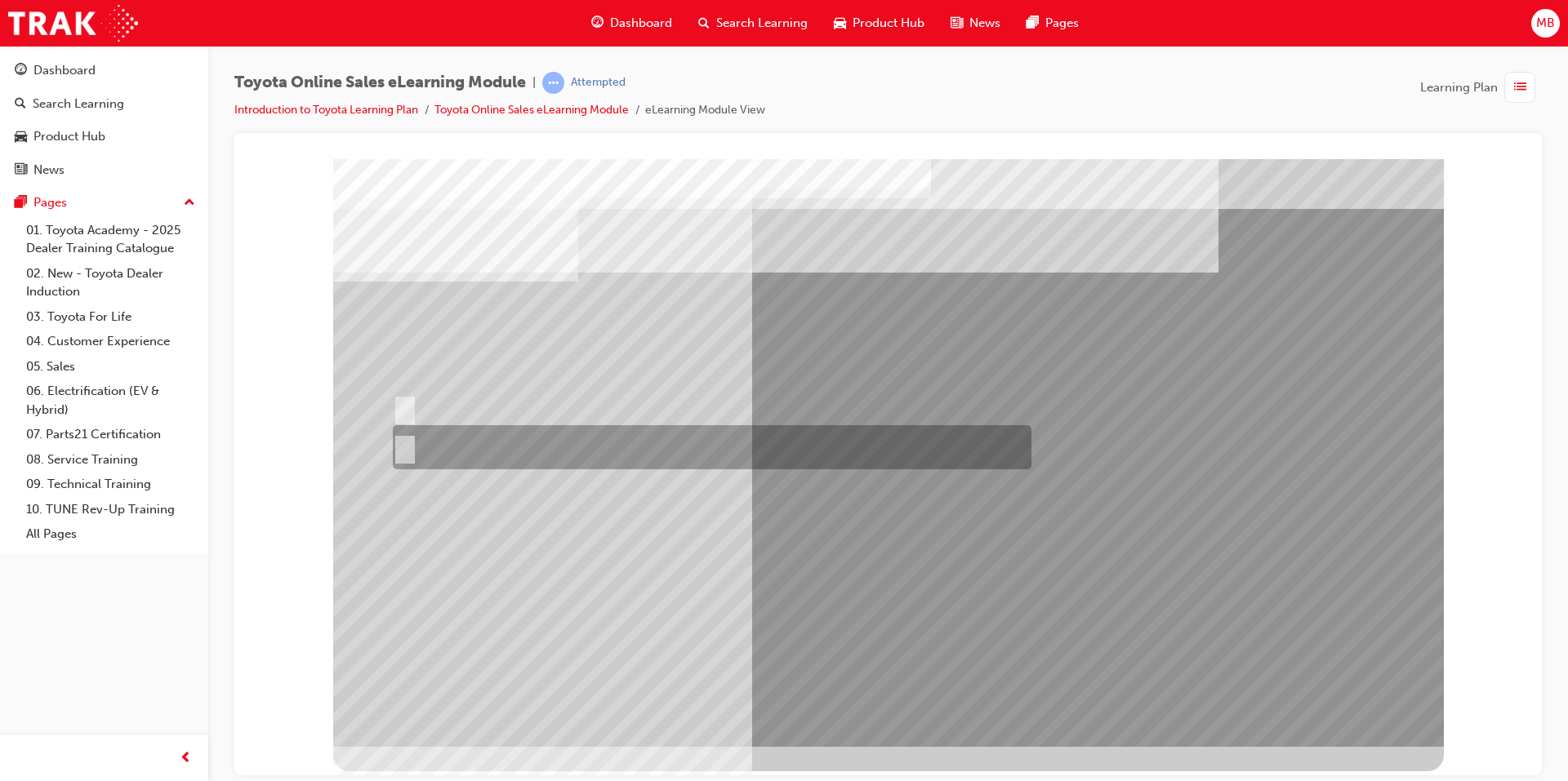
click at [409, 442] on input "No" at bounding box center [401, 447] width 18 height 18
radio input "true"
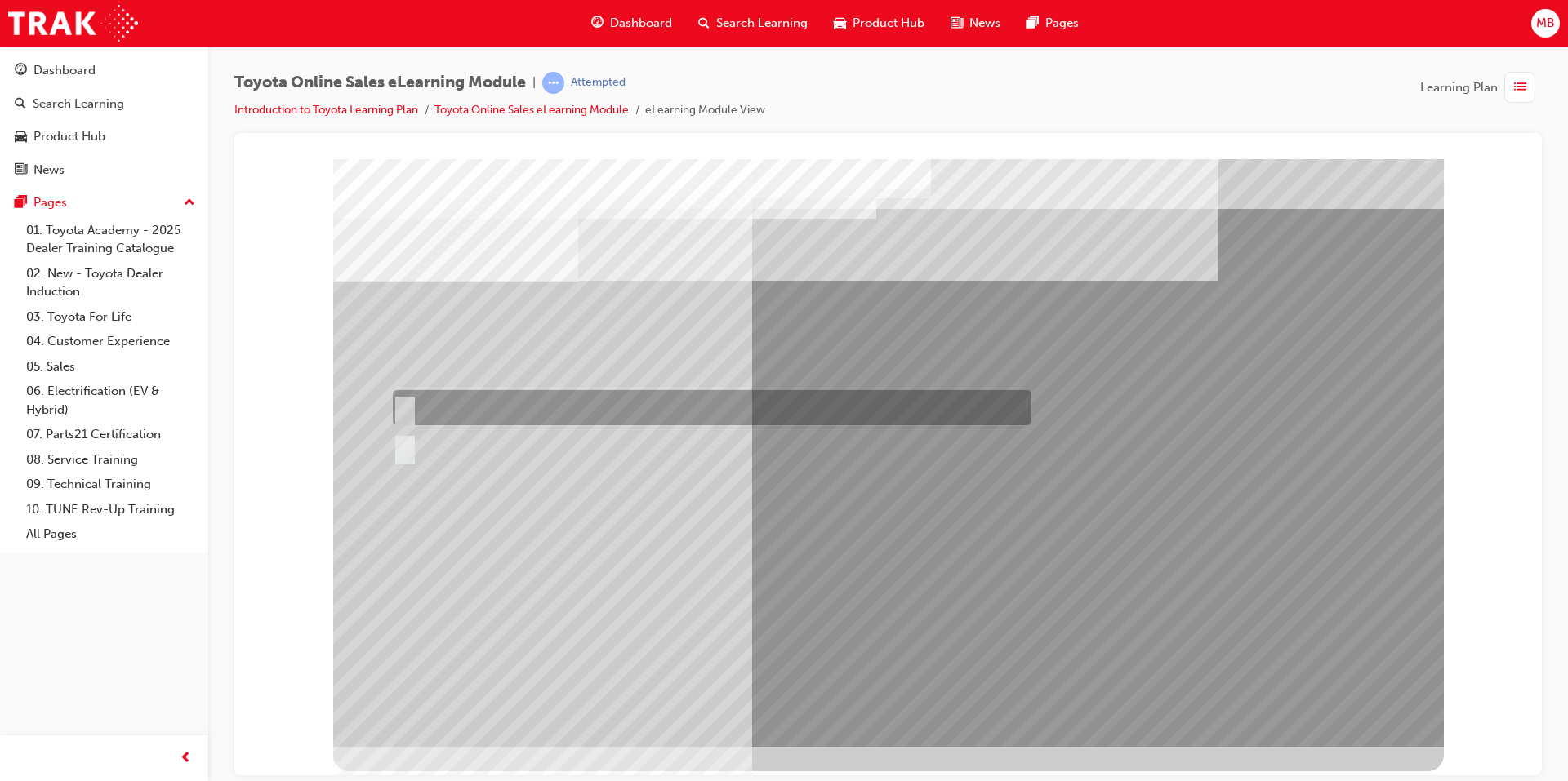
click at [403, 401] on input "True" at bounding box center [401, 408] width 18 height 18
radio input "true"
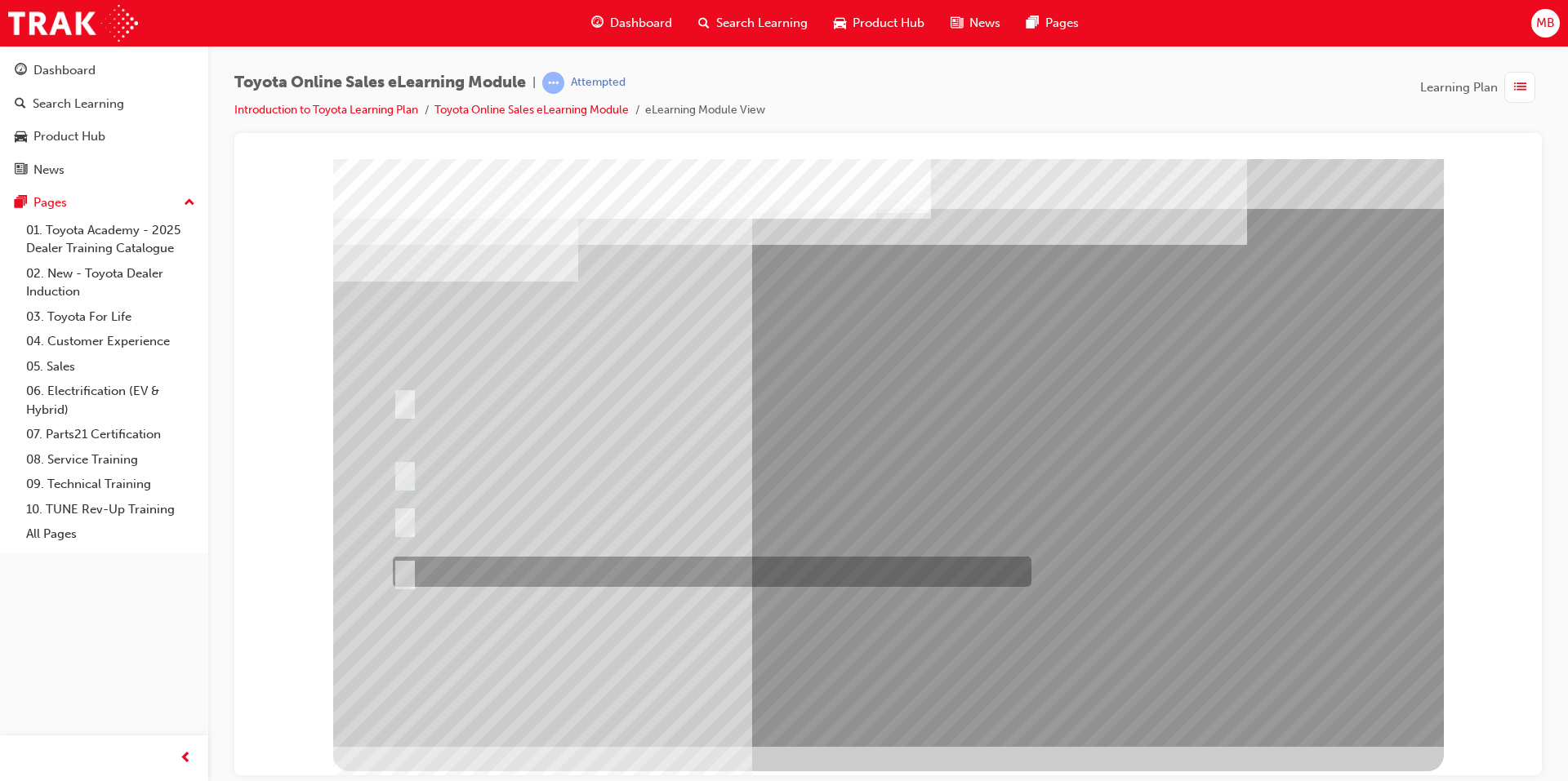
click at [403, 567] on input "It must be TMCA approved Dealer name." at bounding box center [401, 572] width 18 height 18
radio input "true"
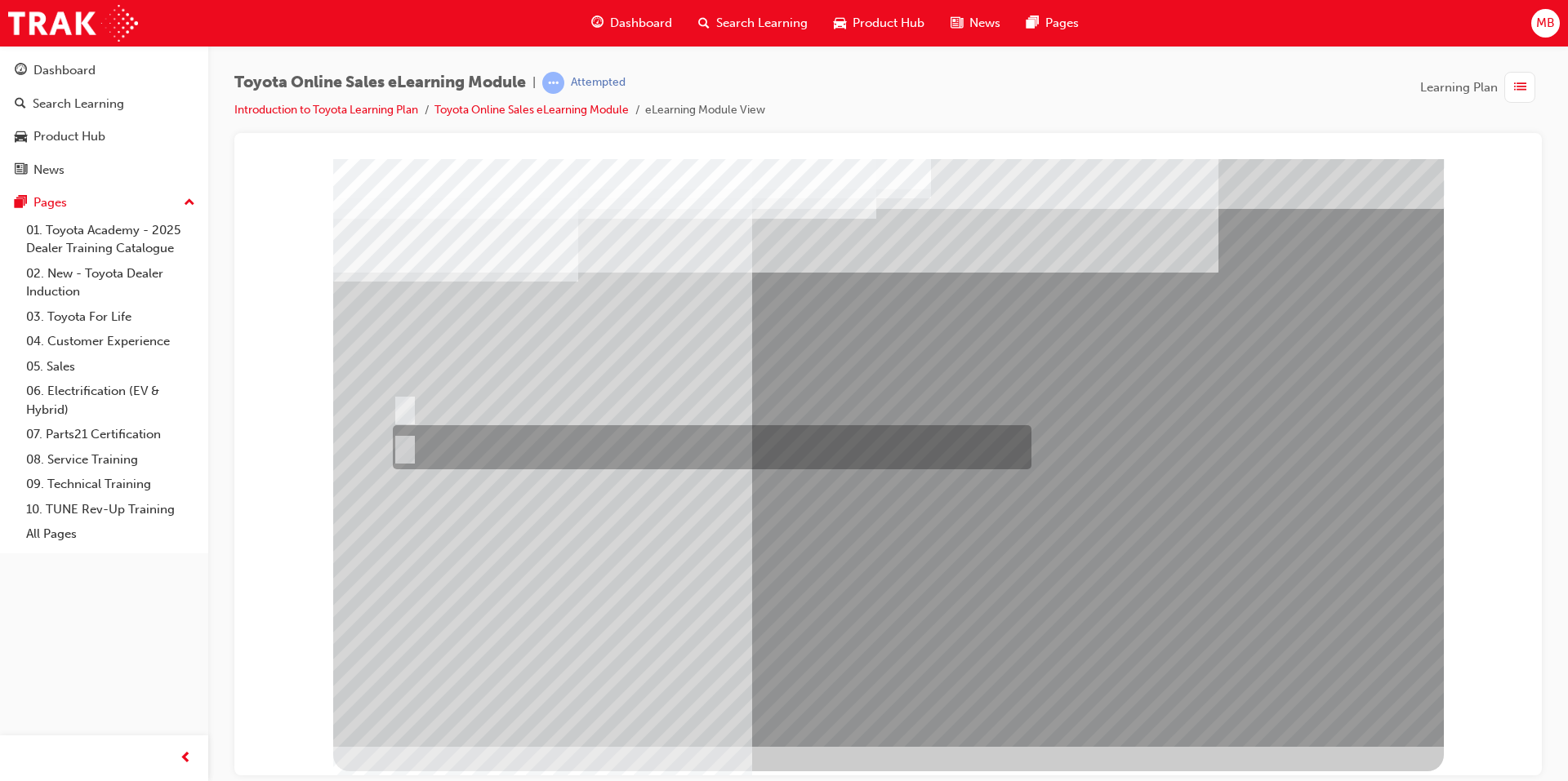
click at [401, 442] on input "No" at bounding box center [401, 447] width 18 height 18
radio input "true"
